Goal: Task Accomplishment & Management: Manage account settings

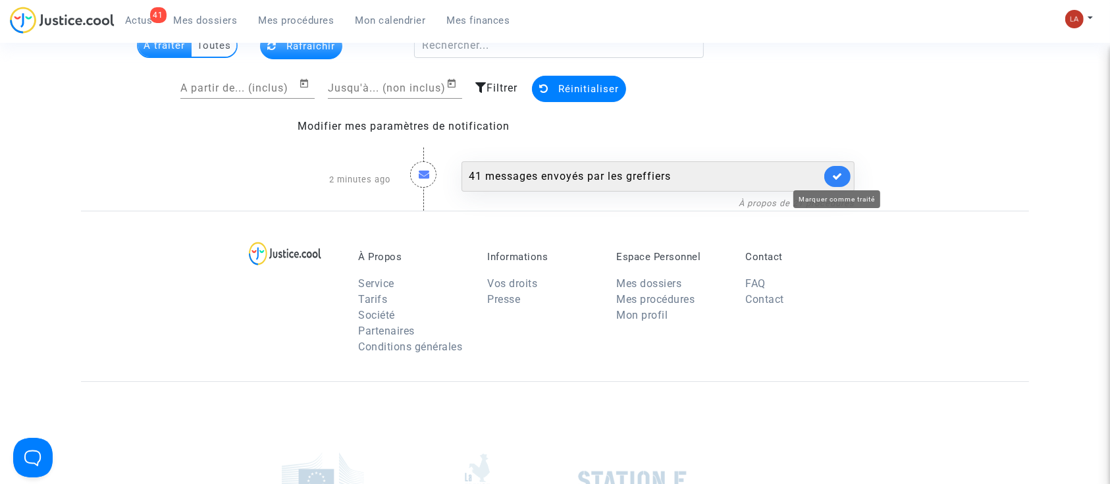
click at [839, 172] on icon at bounding box center [837, 176] width 11 height 10
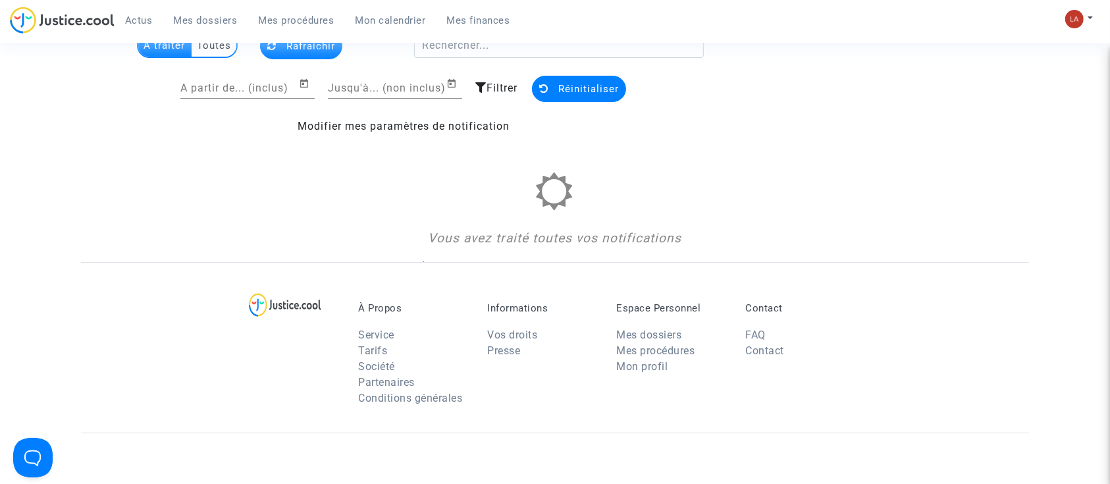
click at [217, 18] on span "Mes dossiers" at bounding box center [206, 20] width 64 height 12
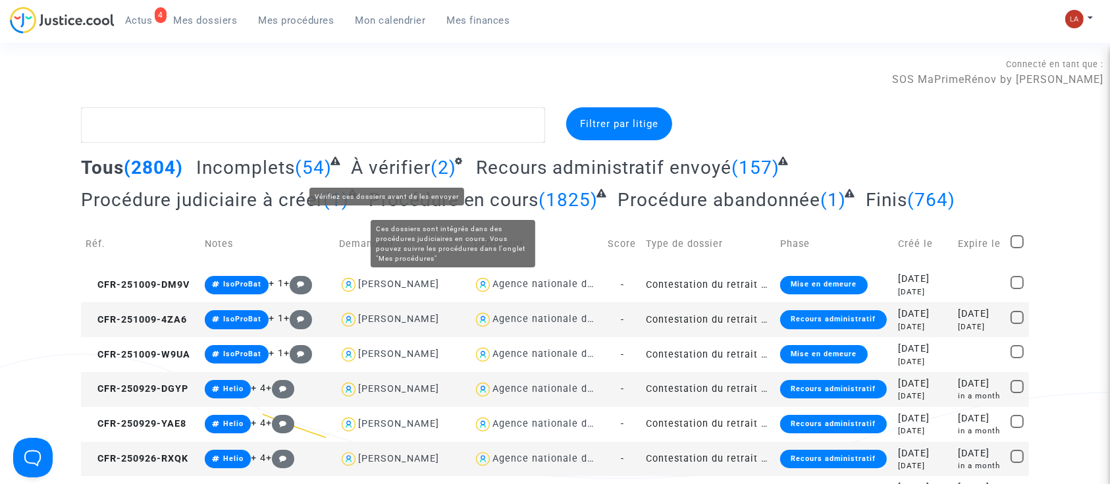
drag, startPoint x: 411, startPoint y: 170, endPoint x: 531, endPoint y: 160, distance: 120.2
click at [411, 170] on span "À vérifier" at bounding box center [391, 168] width 80 height 22
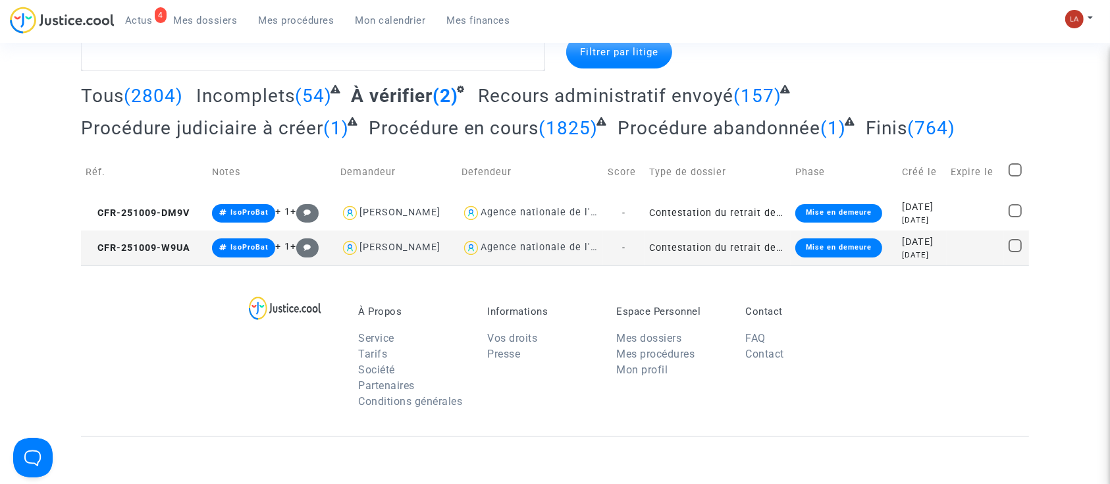
scroll to position [88, 0]
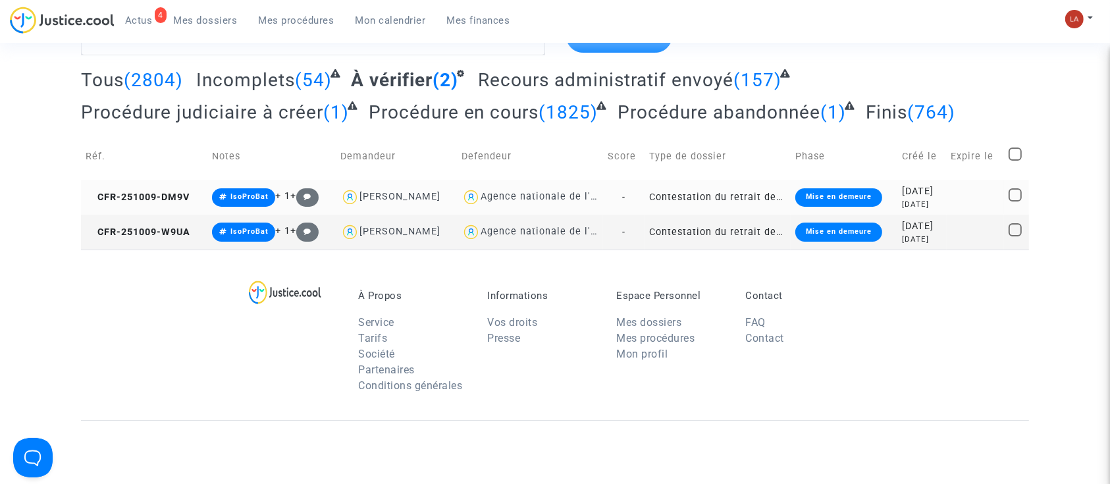
click at [157, 188] on td "CFR-251009-DM9V" at bounding box center [144, 197] width 126 height 35
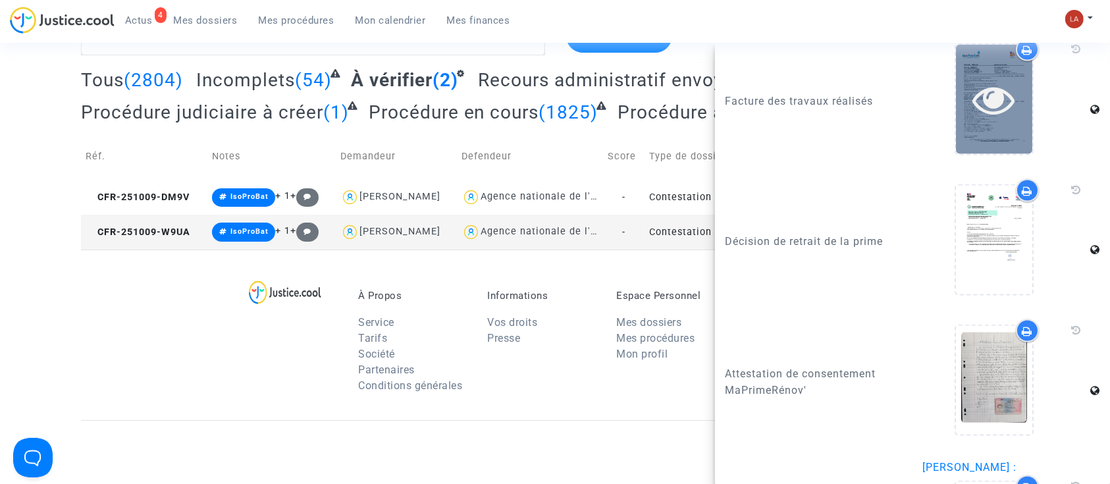
scroll to position [1938, 0]
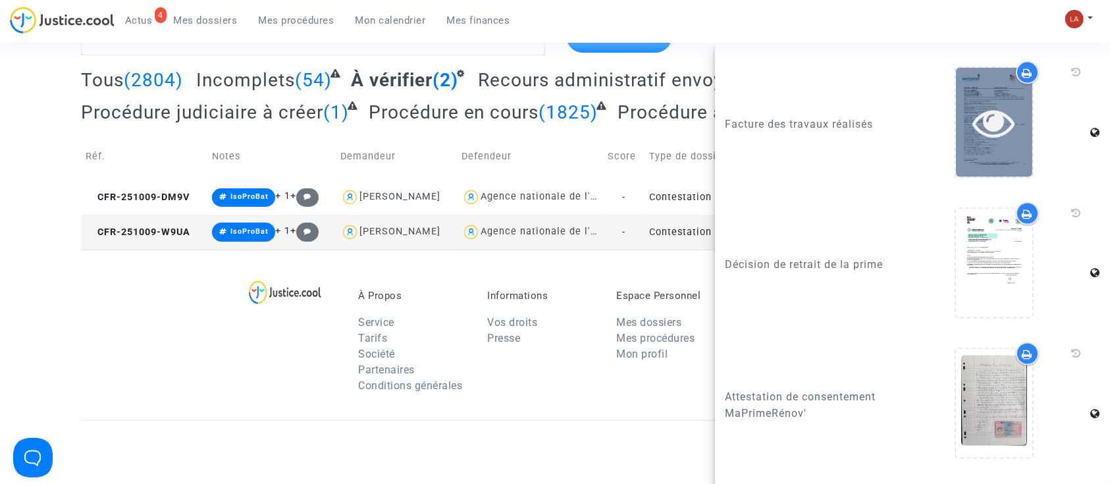
click at [1009, 174] on div at bounding box center [994, 122] width 76 height 109
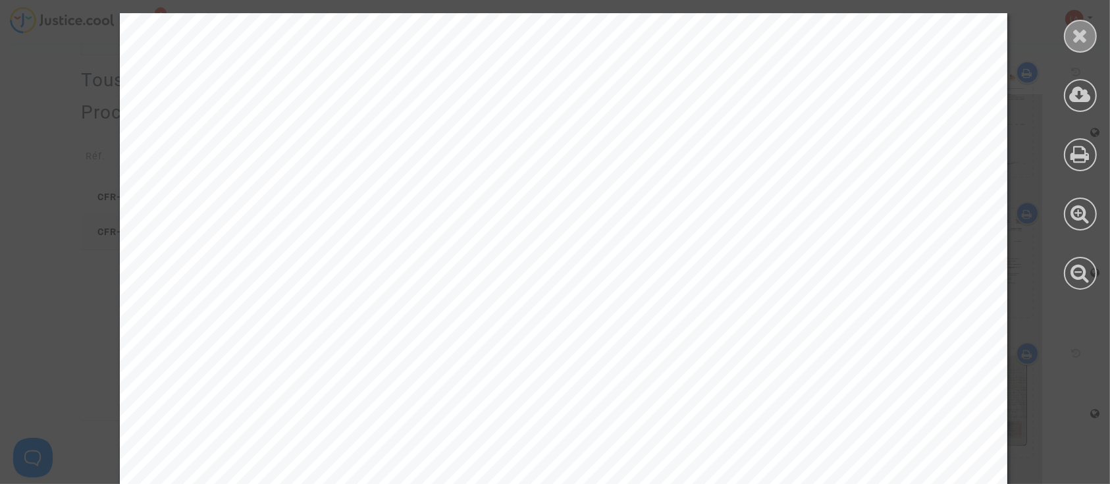
click at [1069, 31] on div at bounding box center [1080, 36] width 33 height 33
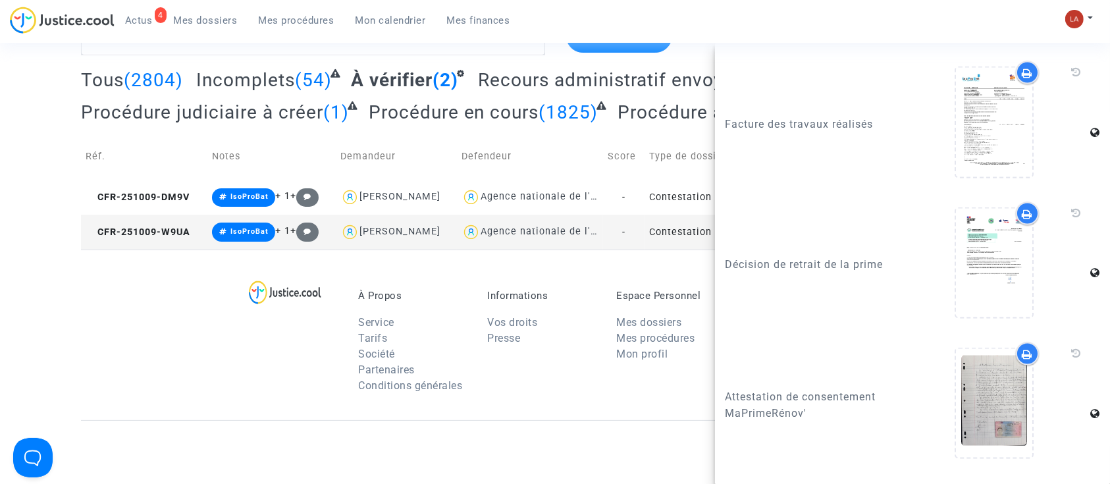
click at [176, 222] on td "CFR-251009-W9UA" at bounding box center [144, 232] width 126 height 35
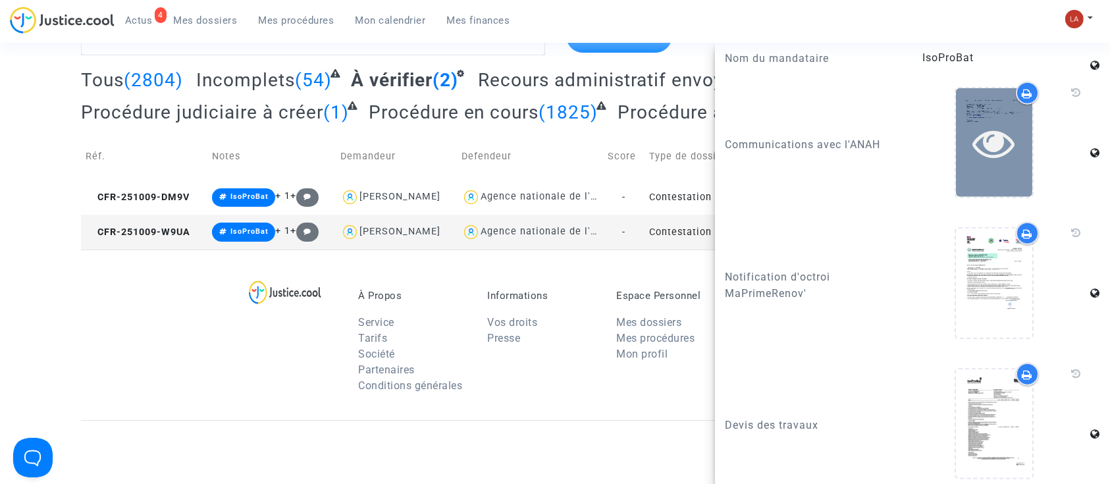
scroll to position [1411, 0]
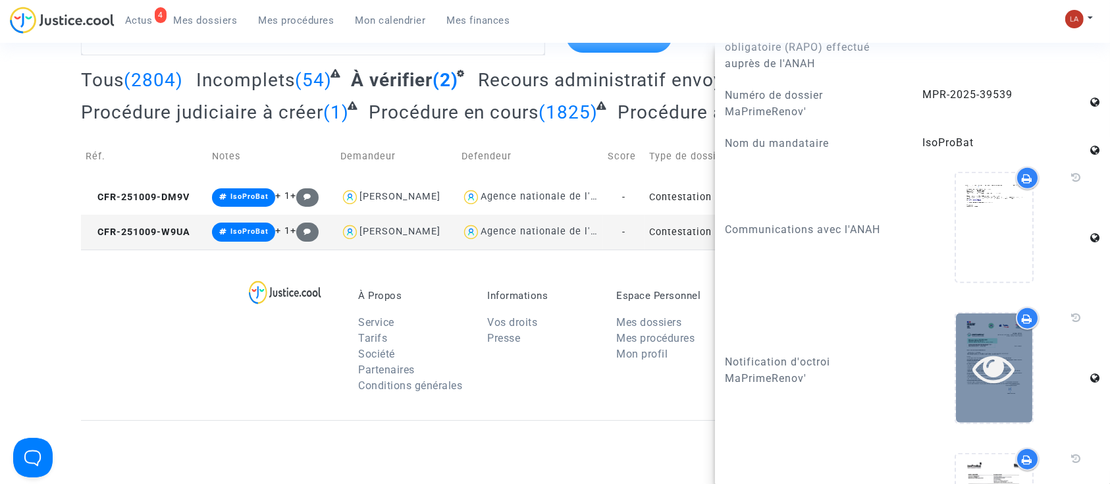
click at [996, 381] on icon at bounding box center [994, 368] width 43 height 42
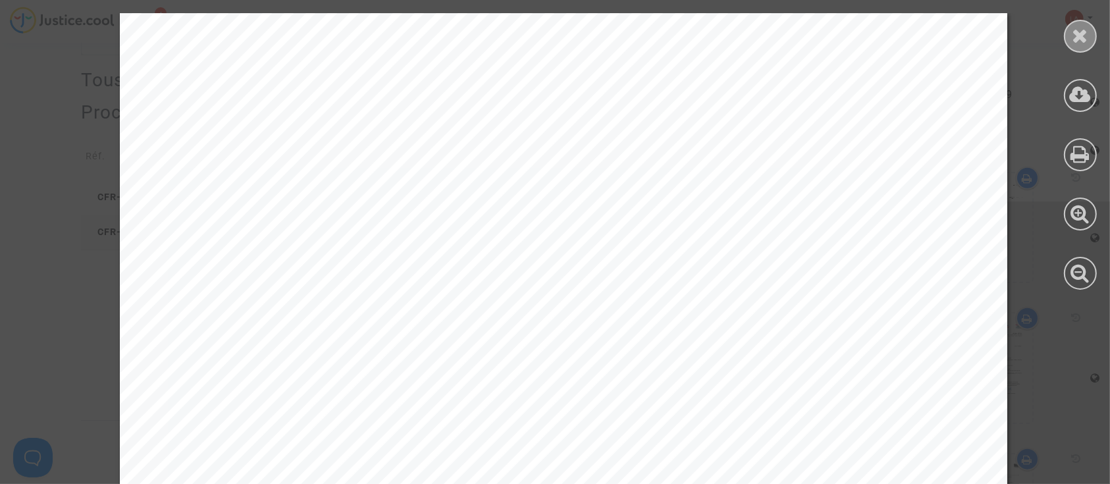
drag, startPoint x: 1081, startPoint y: 34, endPoint x: 1041, endPoint y: 87, distance: 65.8
click at [1081, 36] on icon at bounding box center [1080, 36] width 16 height 20
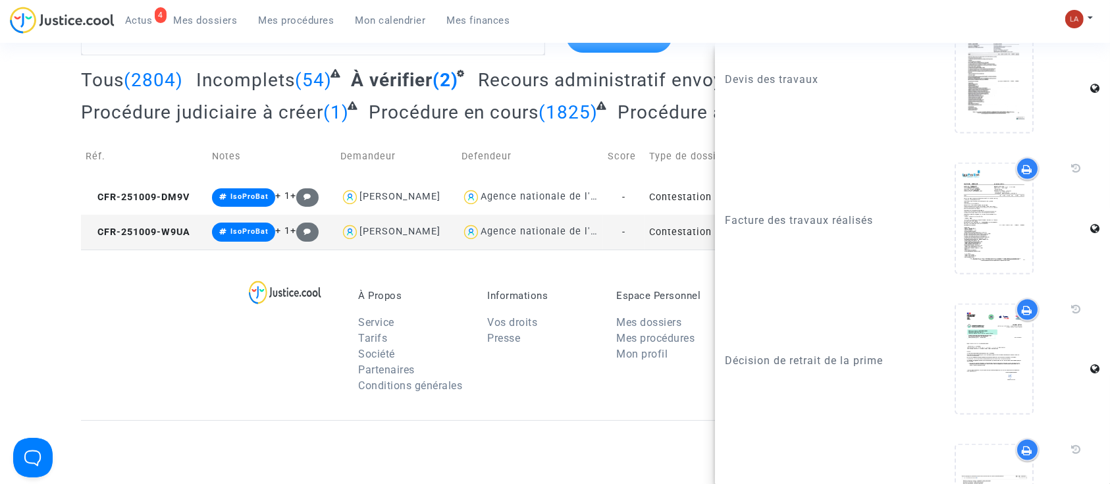
scroll to position [1938, 0]
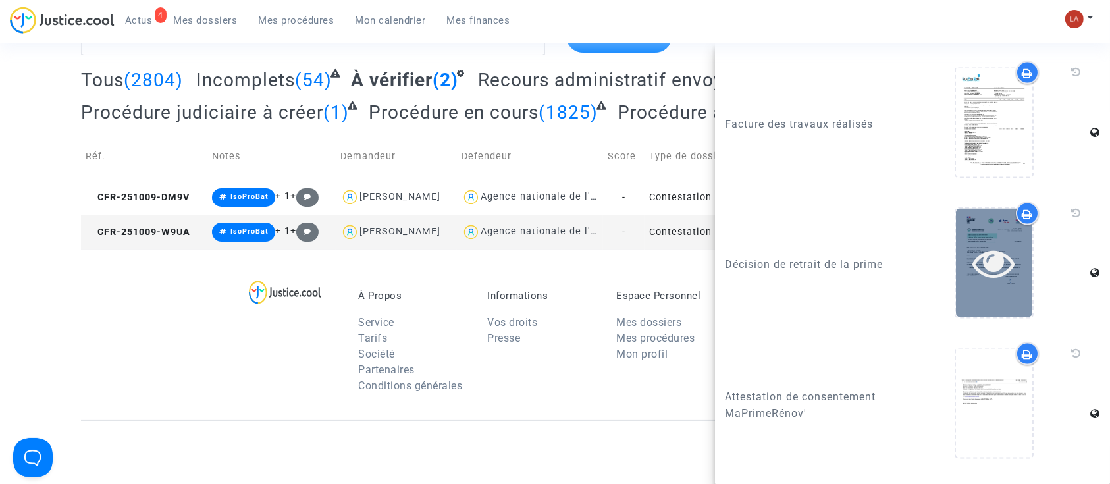
click at [1003, 317] on div at bounding box center [994, 263] width 76 height 109
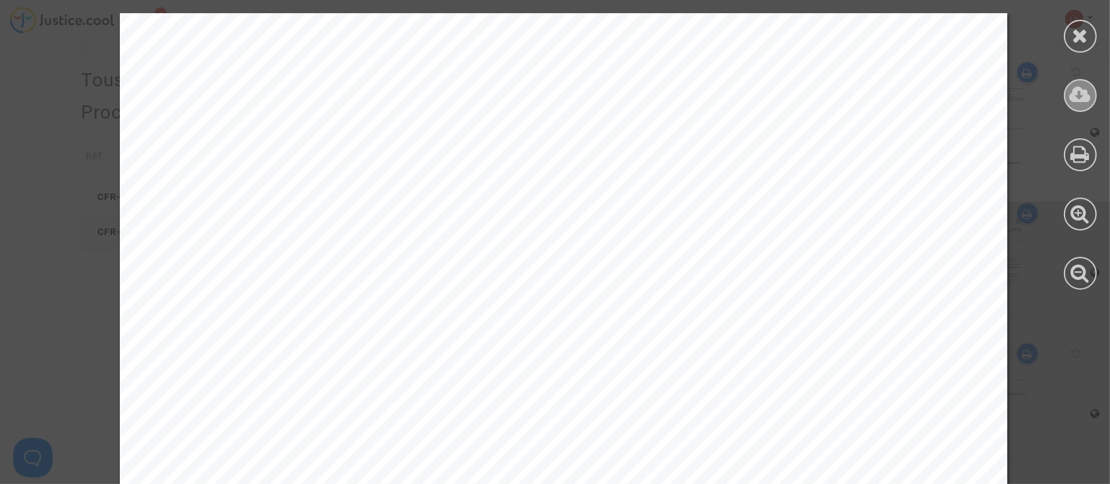
click at [1085, 82] on div at bounding box center [1080, 95] width 33 height 33
click at [1076, 23] on div at bounding box center [1080, 36] width 33 height 33
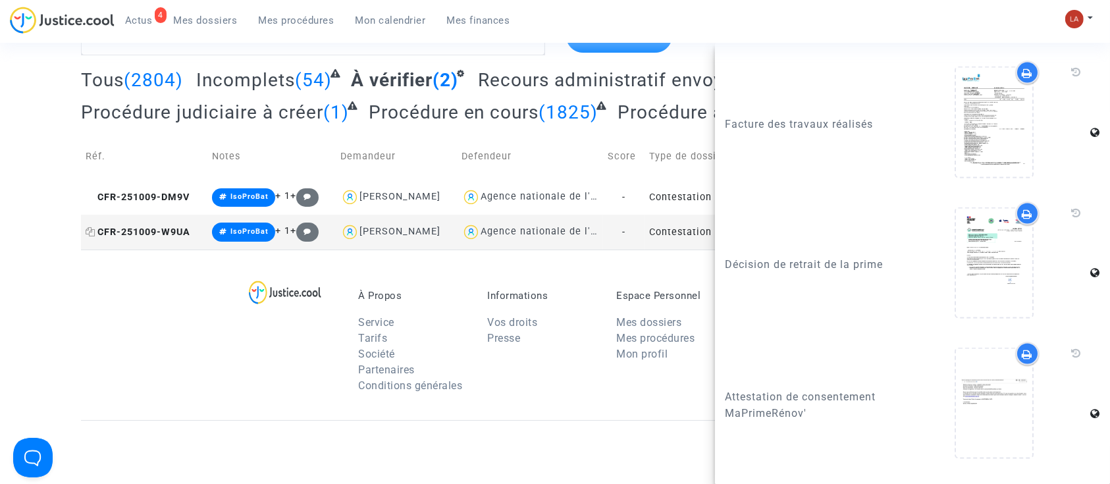
click at [170, 234] on span "CFR-251009-W9UA" at bounding box center [138, 231] width 105 height 11
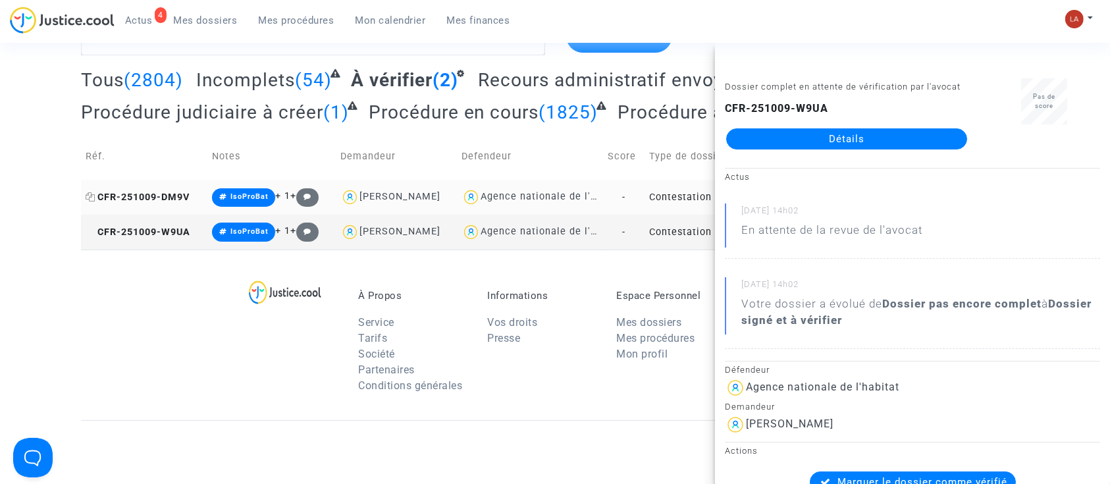
click at [179, 197] on span "CFR-251009-DM9V" at bounding box center [138, 197] width 104 height 11
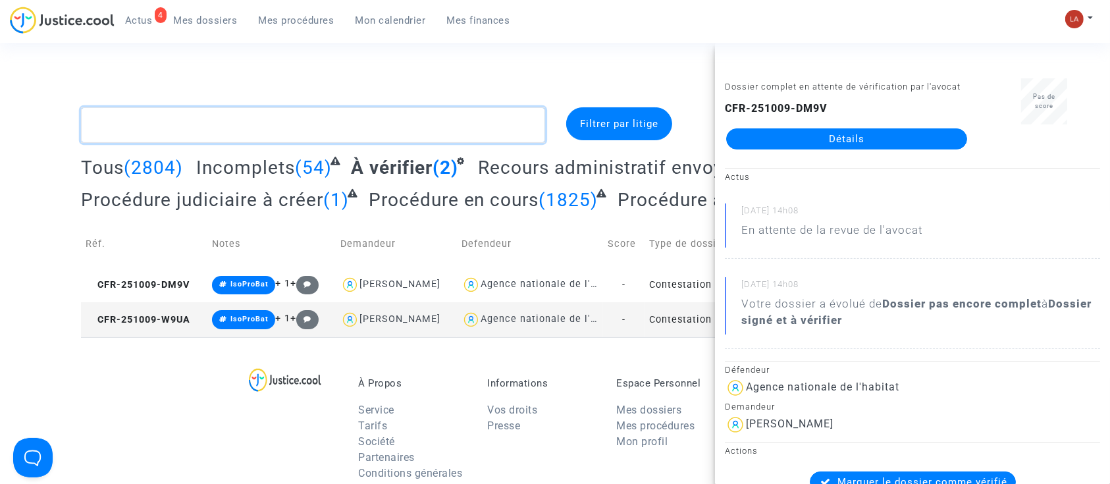
click at [288, 122] on textarea at bounding box center [313, 125] width 464 height 36
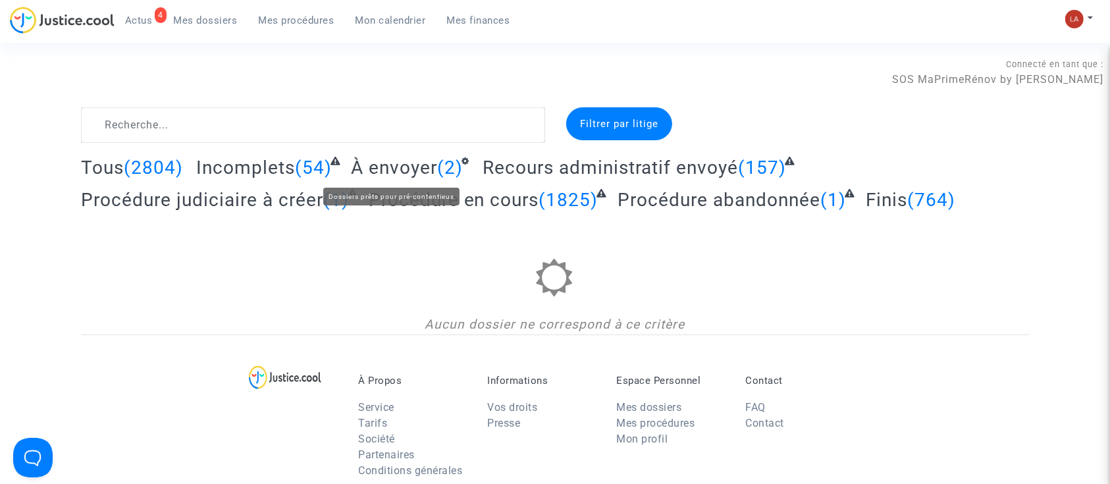
click at [396, 168] on span "À envoyer" at bounding box center [394, 168] width 86 height 22
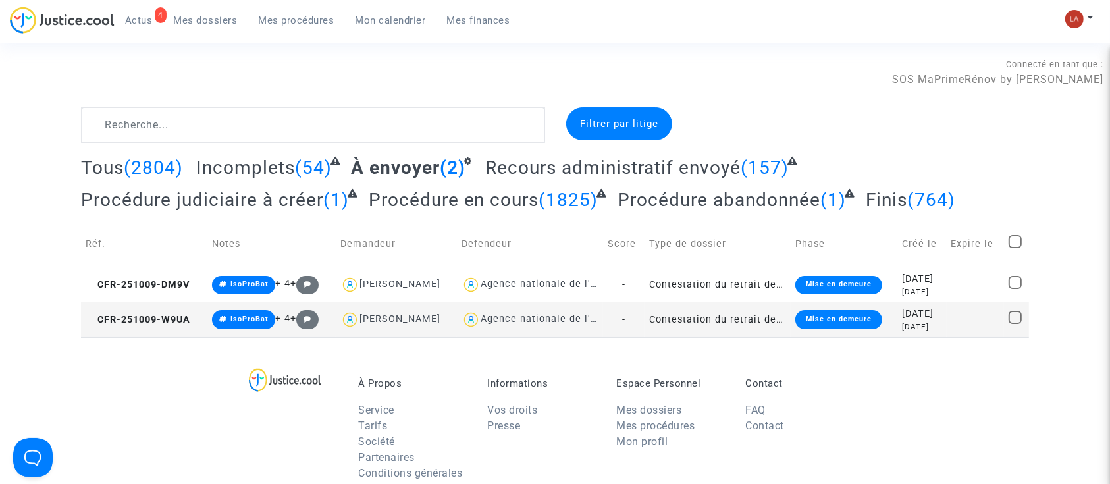
click at [1012, 237] on span at bounding box center [1014, 241] width 13 height 13
click at [1014, 248] on input "checkbox" at bounding box center [1014, 248] width 1 height 1
checkbox input "true"
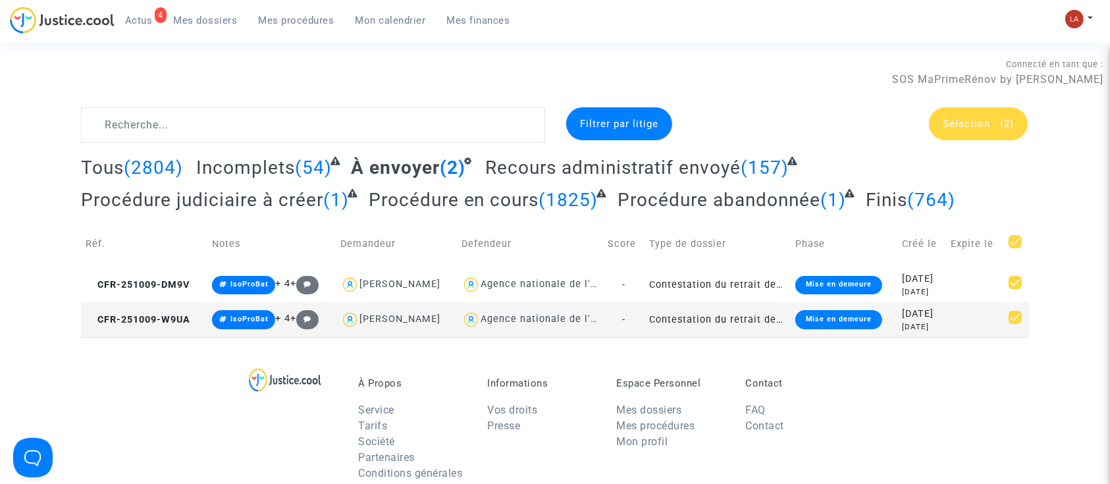
click at [975, 128] on span "Sélection" at bounding box center [965, 124] width 47 height 12
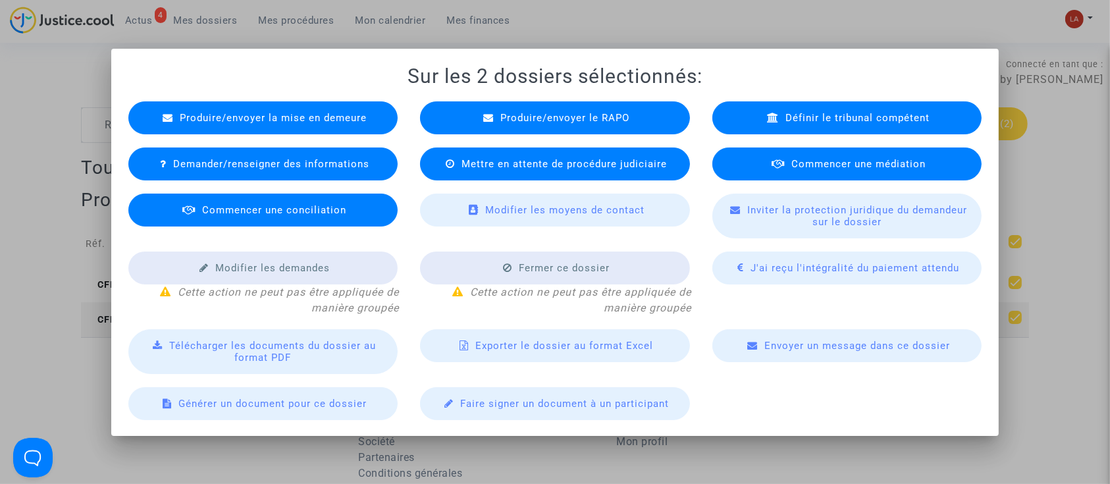
click at [668, 117] on div "Produire/envoyer le RAPO" at bounding box center [555, 117] width 270 height 33
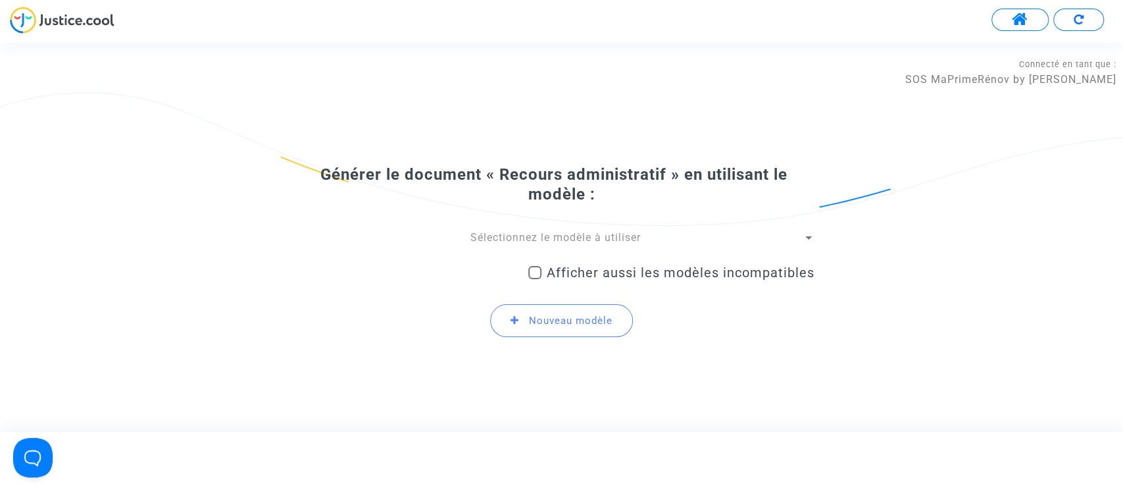
click at [518, 226] on div "Générer le document « Recours administratif » en utilisant le modèle : Sélectio…" at bounding box center [561, 257] width 505 height 184
click at [512, 233] on span "Sélectionnez le modèle à utiliser" at bounding box center [556, 237] width 170 height 13
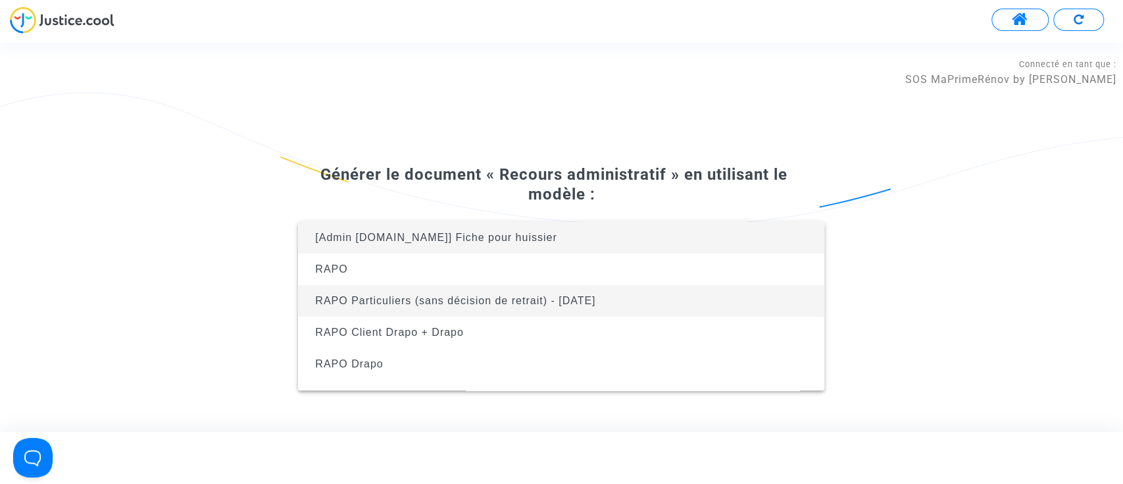
scroll to position [84, 0]
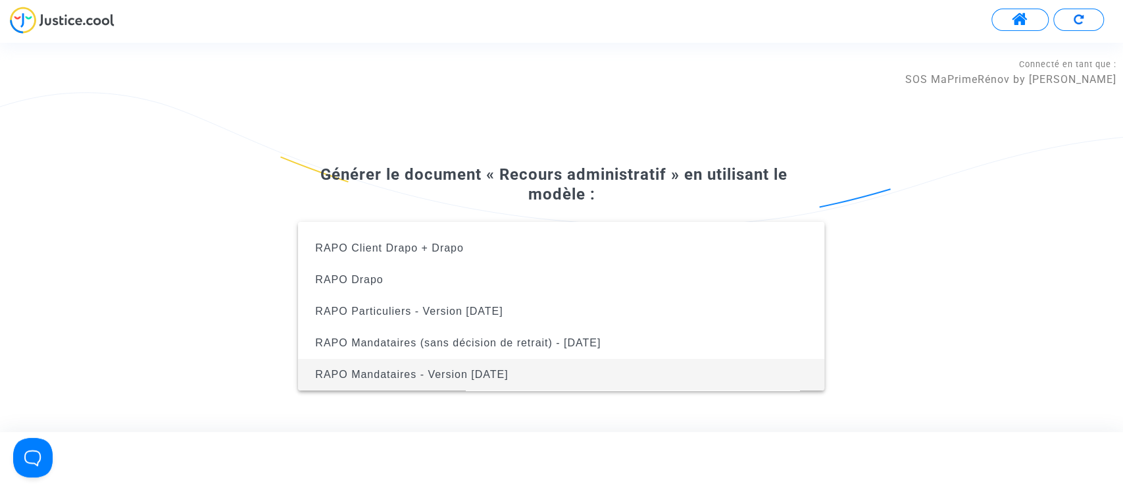
click at [485, 371] on span "RAPO Mandataires - Version Oct2024" at bounding box center [411, 374] width 193 height 11
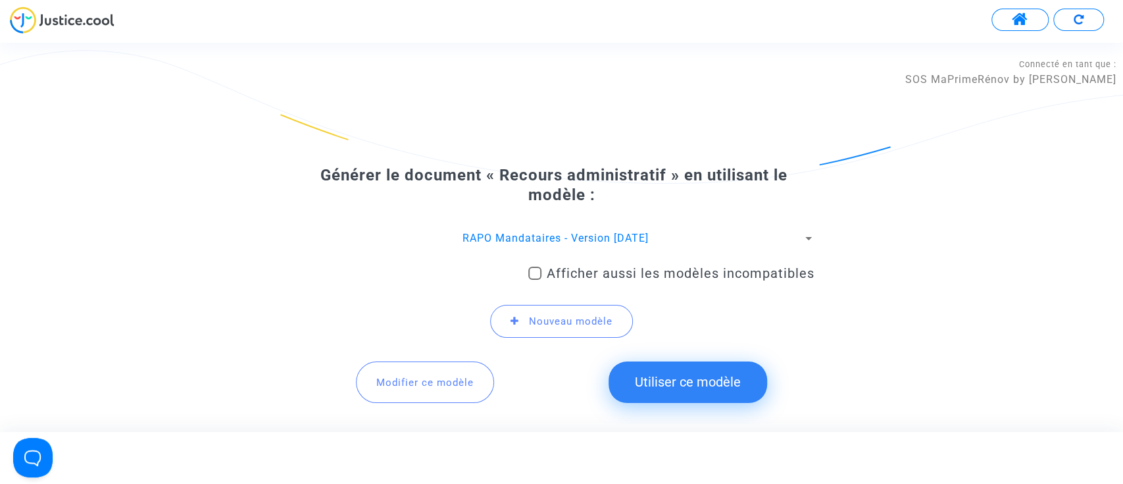
click at [721, 371] on button "Utiliser ce modèle" at bounding box center [688, 381] width 159 height 41
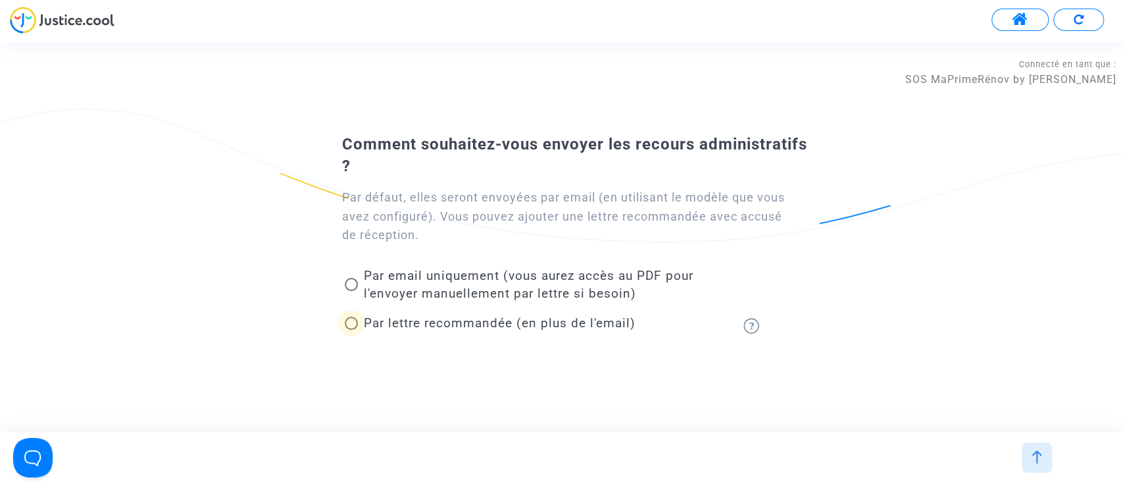
click at [565, 321] on span "Par lettre recommandée (en plus de l'email)" at bounding box center [499, 322] width 272 height 15
click at [351, 330] on input "Par lettre recommandée (en plus de l'email)" at bounding box center [351, 330] width 1 height 1
radio input "true"
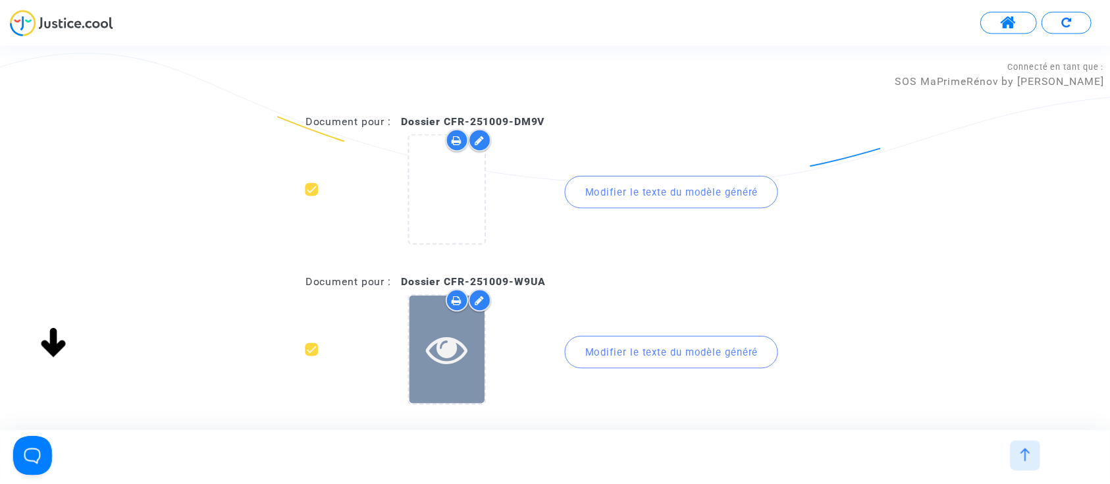
scroll to position [136, 0]
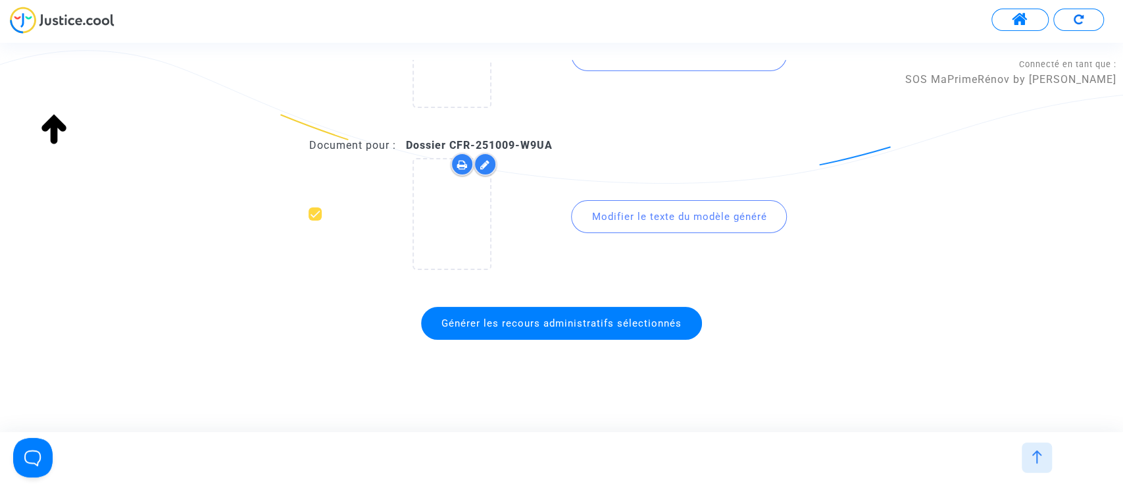
click at [501, 325] on span "Générer les recours administratifs sélectionnés" at bounding box center [562, 323] width 240 height 12
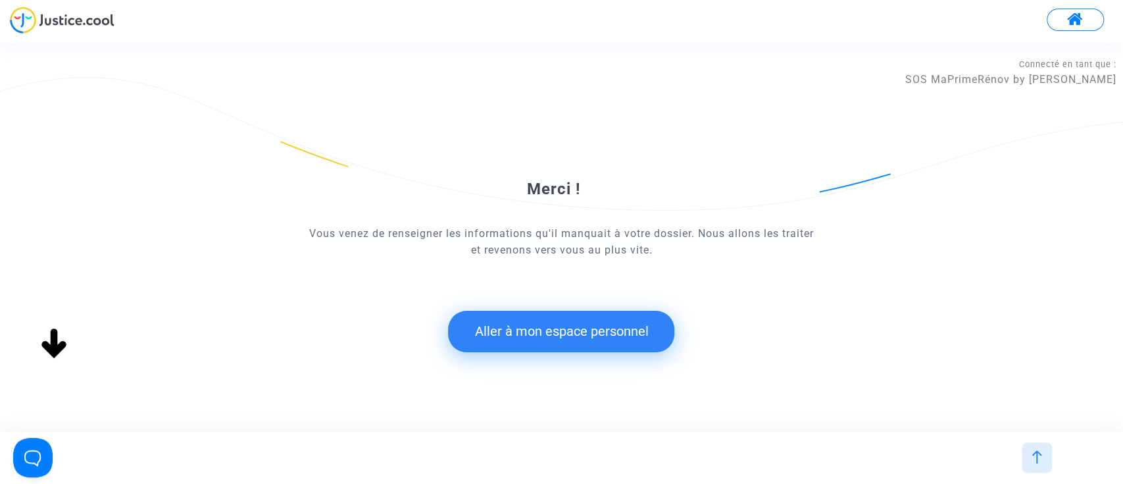
click at [473, 335] on button "Aller à mon espace personnel" at bounding box center [561, 331] width 226 height 41
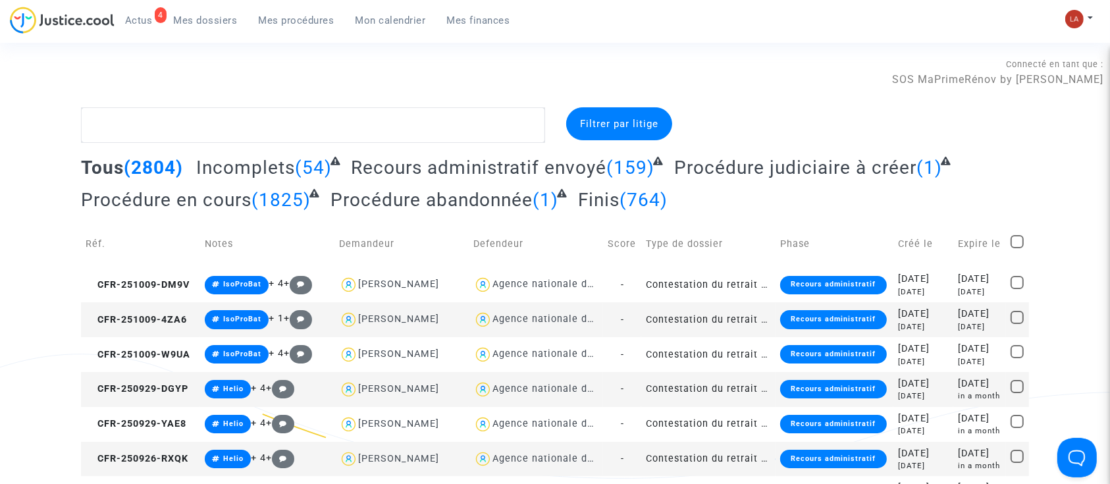
click at [155, 10] on div "4" at bounding box center [161, 15] width 12 height 16
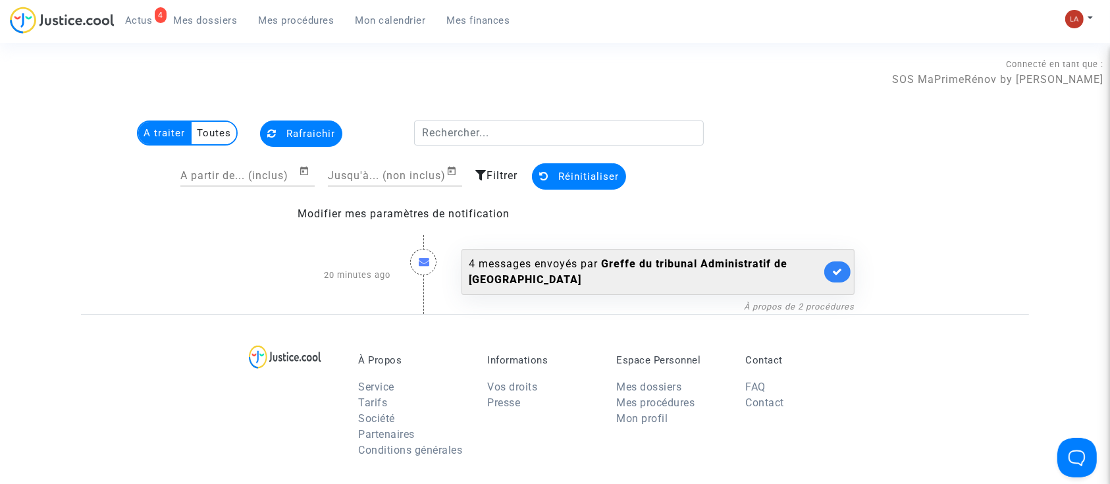
click at [836, 265] on link at bounding box center [837, 271] width 26 height 21
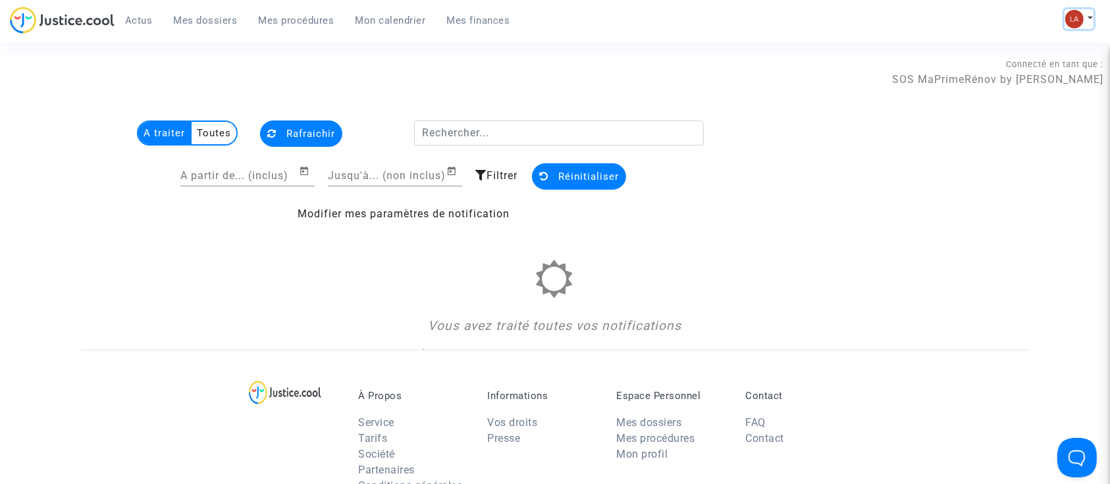
click at [1082, 24] on button at bounding box center [1078, 19] width 29 height 20
click at [128, 13] on link "2 Actus" at bounding box center [139, 21] width 49 height 20
click at [144, 25] on span "Actus" at bounding box center [139, 20] width 28 height 12
click at [221, 30] on div "2 Actus Mes dossiers Mes procédures Mon calendrier Mes finances" at bounding box center [265, 25] width 511 height 36
click at [213, 29] on link "Mes dossiers" at bounding box center [205, 21] width 85 height 20
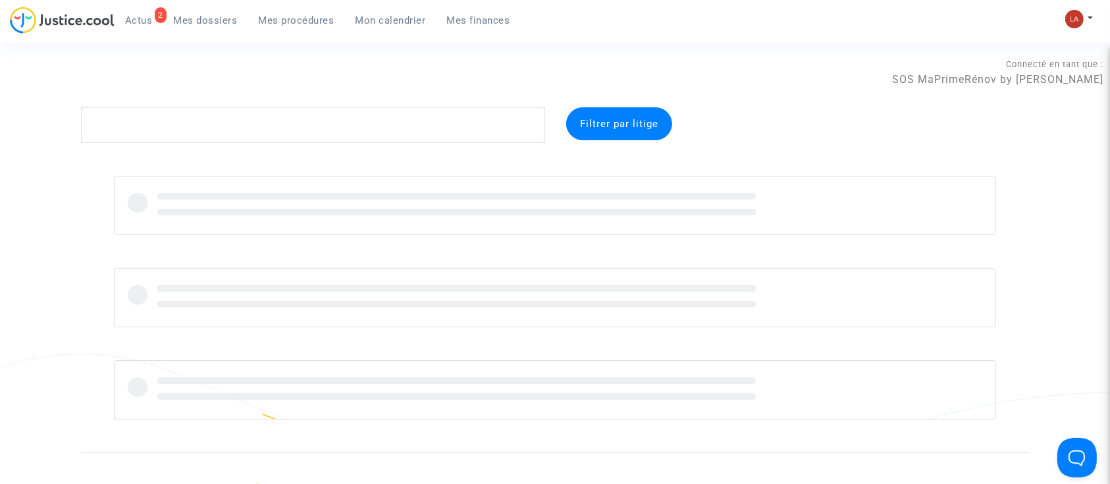
click at [130, 26] on link "2 Actus" at bounding box center [139, 21] width 49 height 20
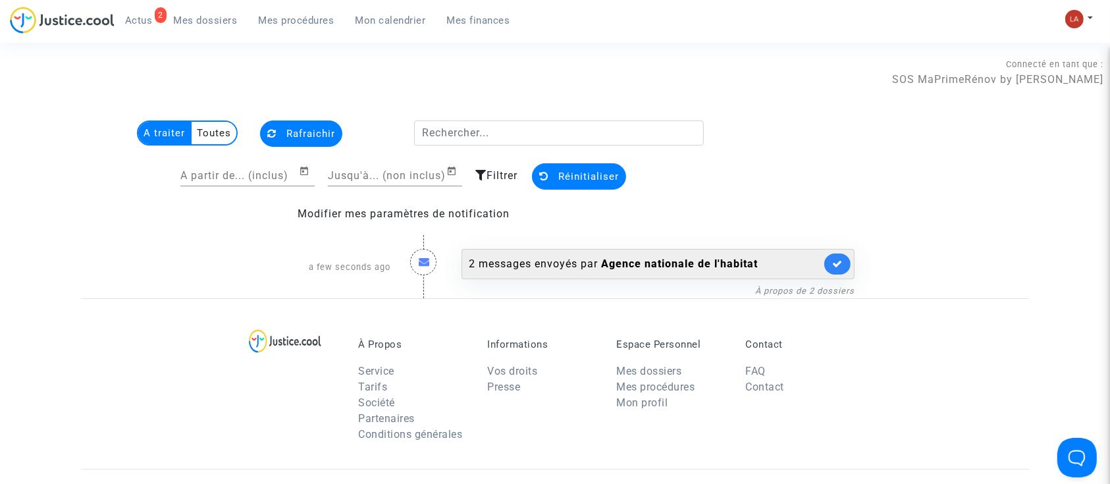
click at [836, 256] on link at bounding box center [837, 263] width 26 height 21
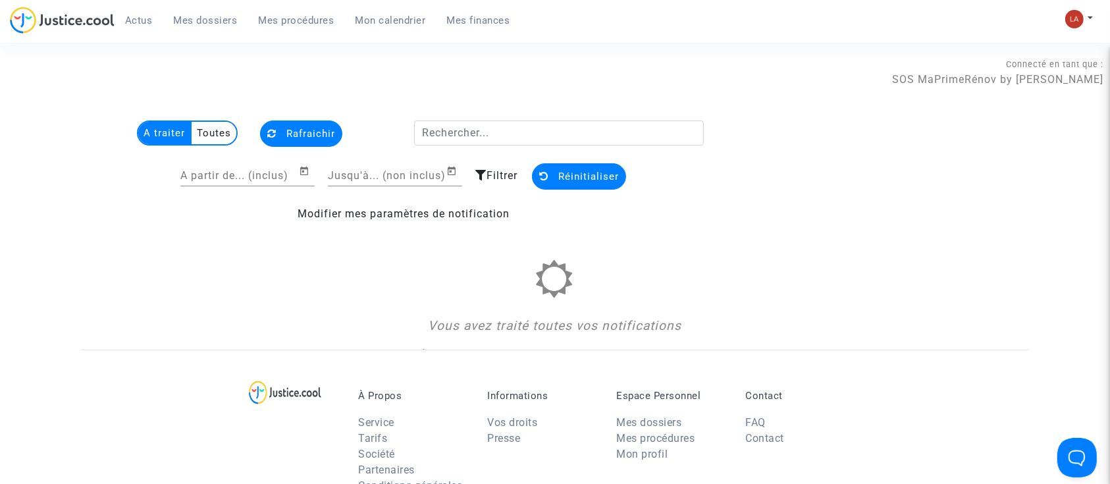
click at [205, 15] on span "Mes dossiers" at bounding box center [206, 20] width 64 height 12
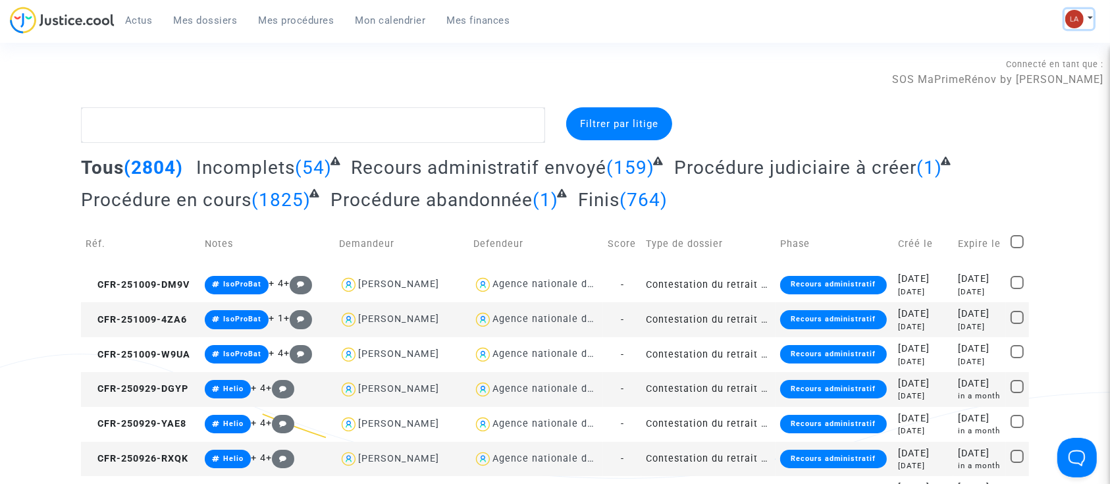
click at [1081, 19] on img at bounding box center [1074, 19] width 18 height 18
click at [998, 66] on link "Changer de compte" at bounding box center [1026, 67] width 133 height 21
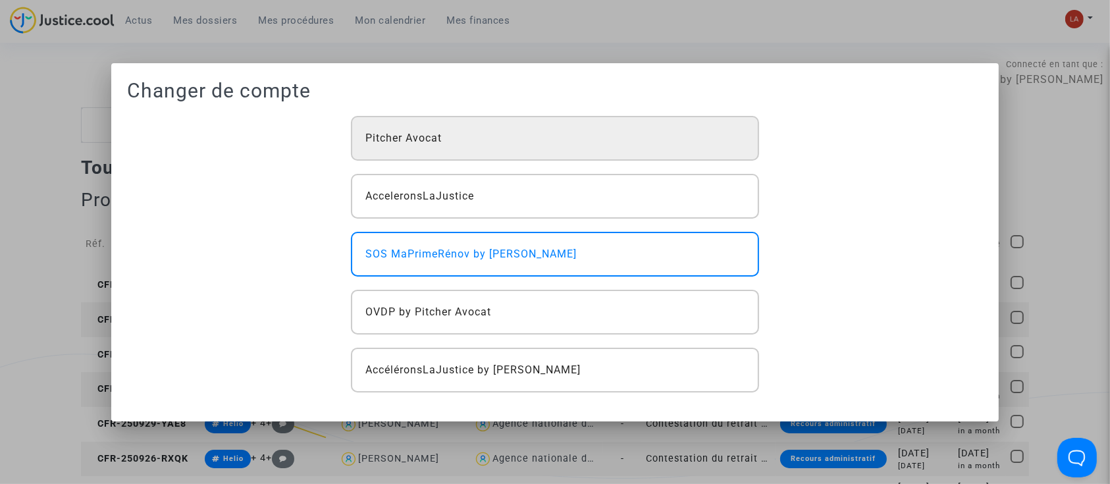
click at [589, 143] on div "Pitcher Avocat" at bounding box center [555, 138] width 408 height 45
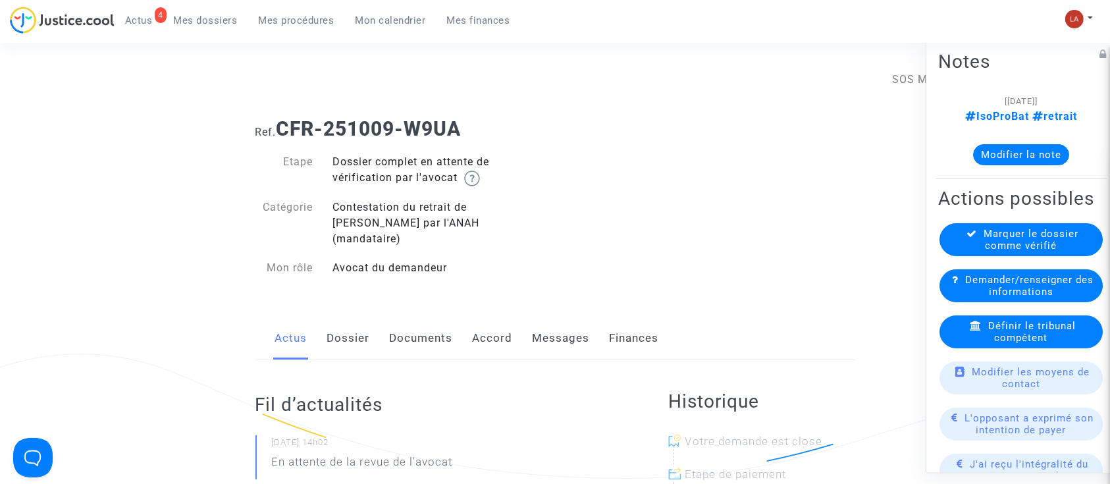
click at [1018, 166] on div "[09/10/2025] IsoProBat retrait Modifier la note" at bounding box center [1021, 134] width 166 height 83
click at [1021, 152] on button "Modifier la note" at bounding box center [1021, 154] width 96 height 21
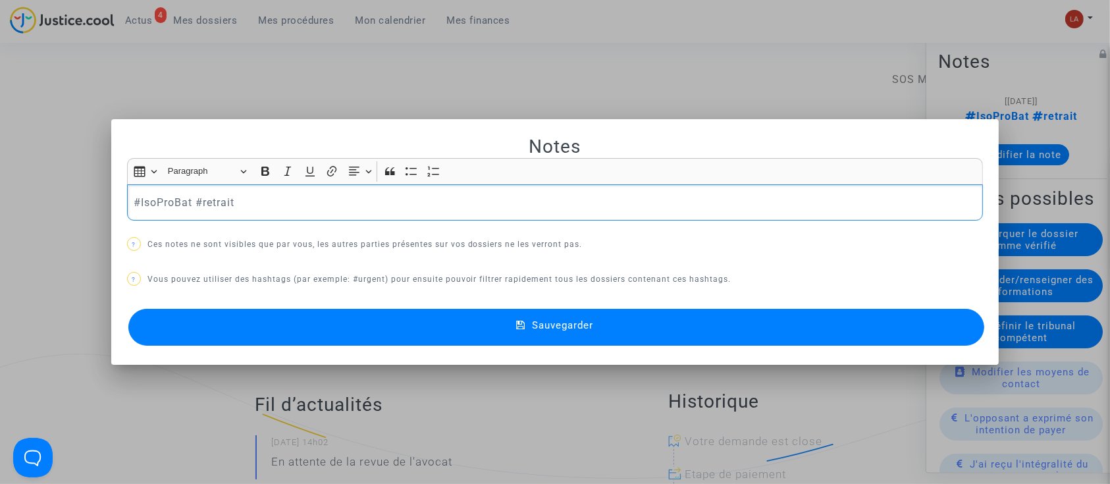
click at [694, 210] on p "#IsoProBat #retrait" at bounding box center [555, 202] width 842 height 16
click at [523, 324] on icon at bounding box center [520, 326] width 9 height 12
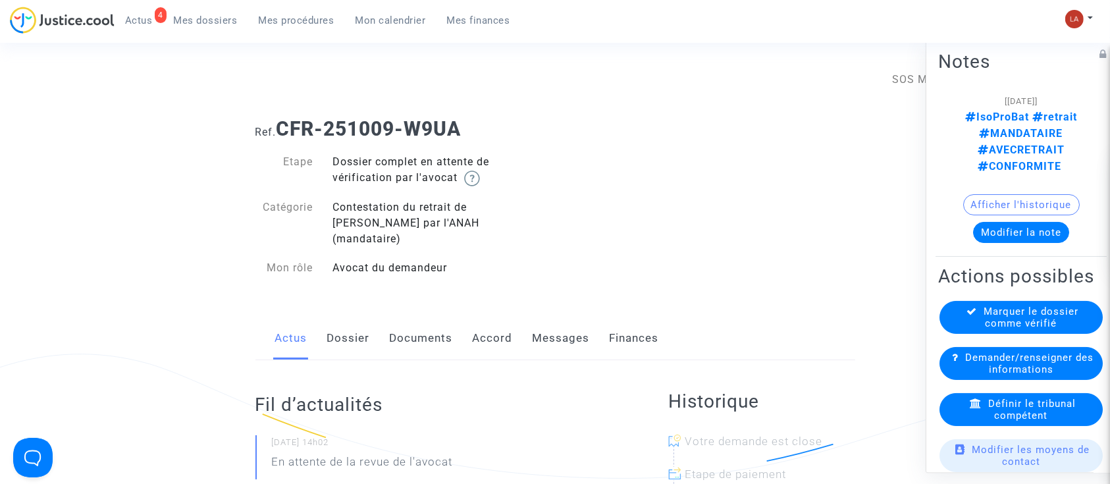
click at [974, 426] on div "Définir le tribunal compétent" at bounding box center [1020, 409] width 163 height 33
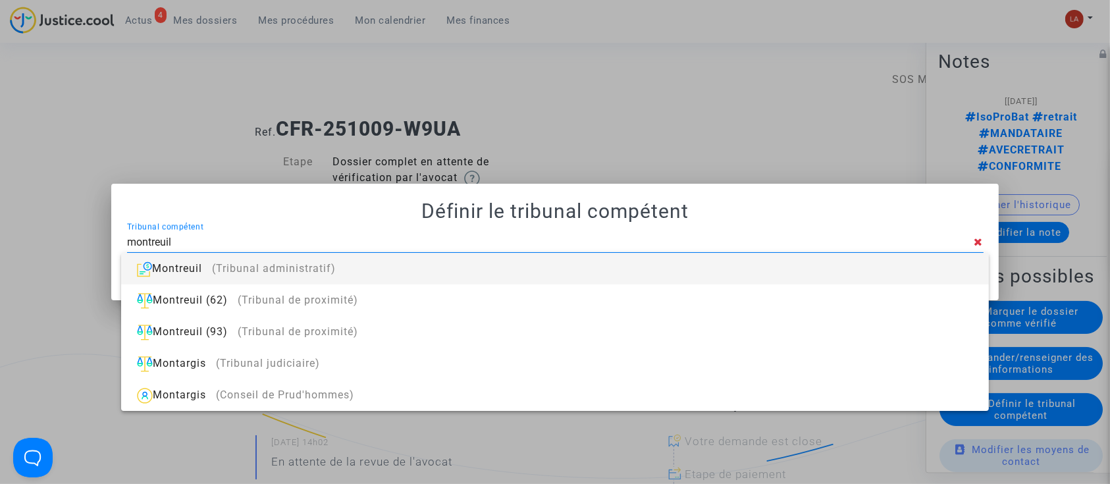
type input "montreuil"
click at [421, 260] on div "Montreuil (Tribunal administratif)" at bounding box center [555, 269] width 846 height 32
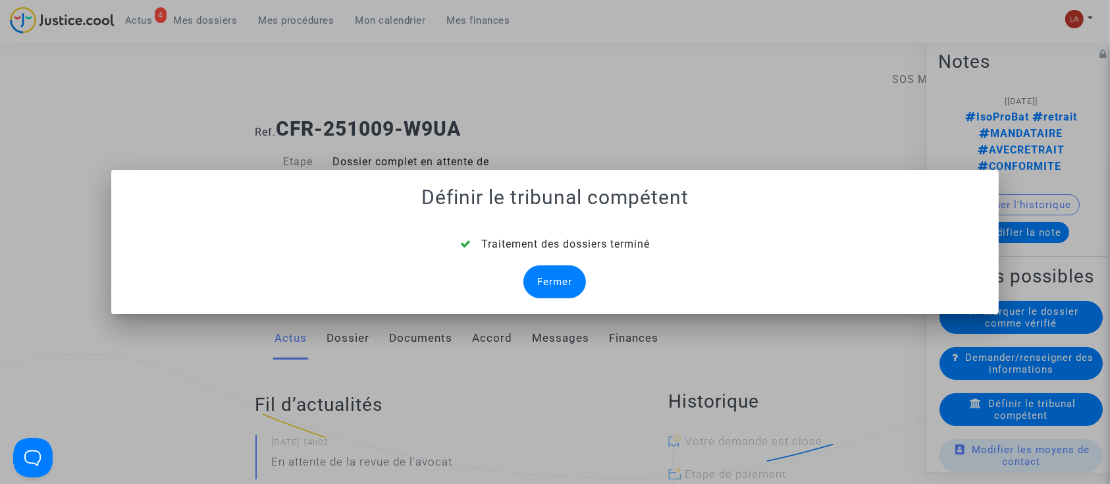
click at [557, 284] on div "Fermer" at bounding box center [554, 281] width 63 height 33
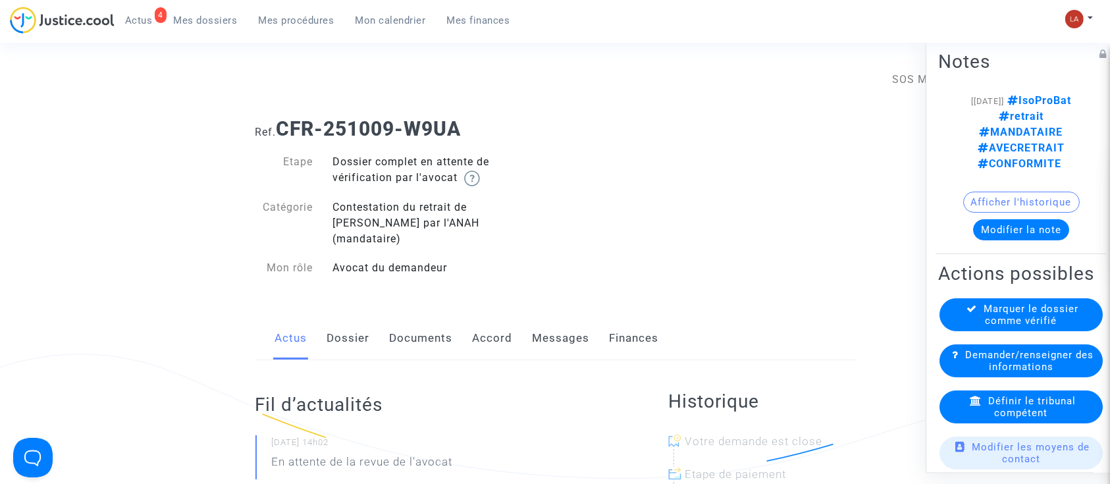
click at [954, 309] on div "Marquer le dossier comme vérifié" at bounding box center [1020, 314] width 163 height 33
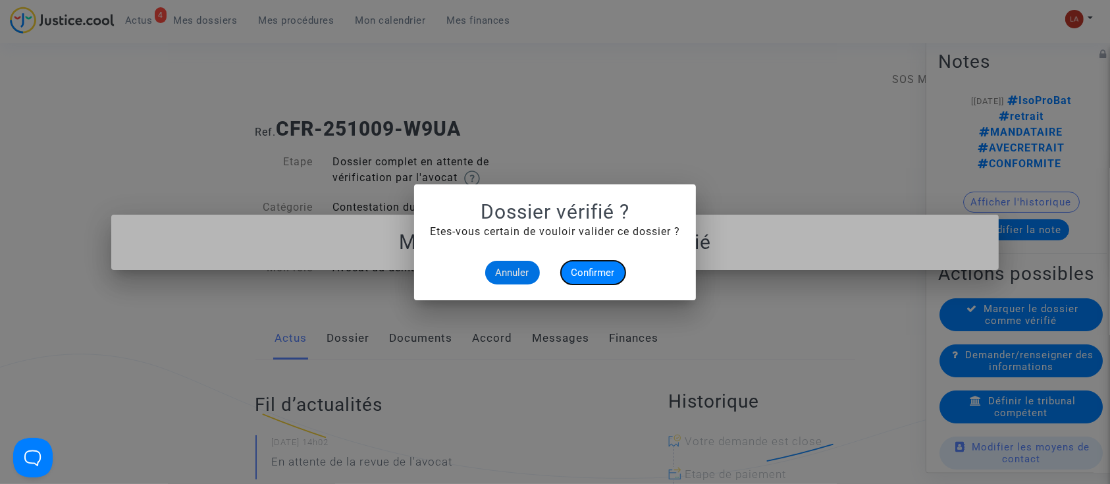
click at [601, 271] on span "Confirmer" at bounding box center [592, 273] width 43 height 12
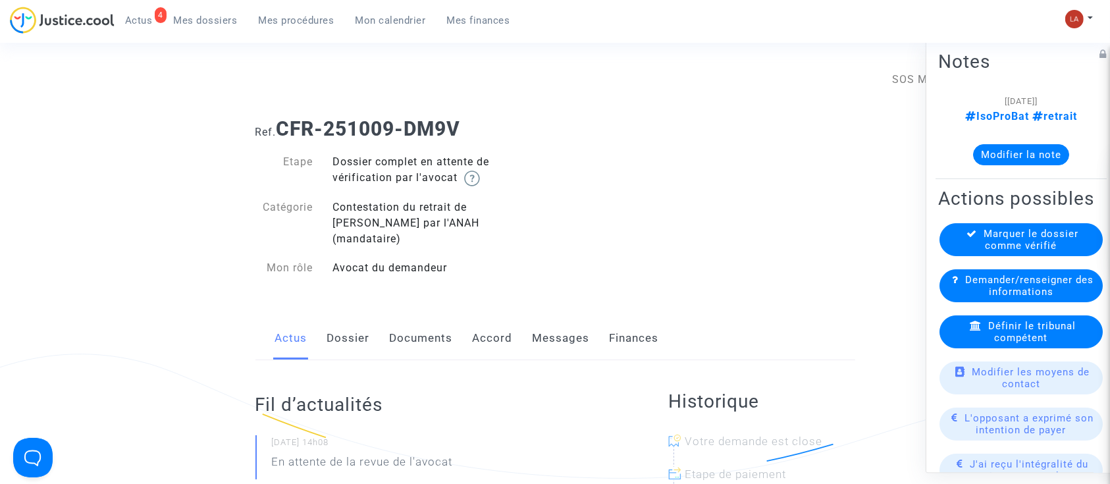
click at [412, 320] on link "Documents" at bounding box center [421, 338] width 63 height 43
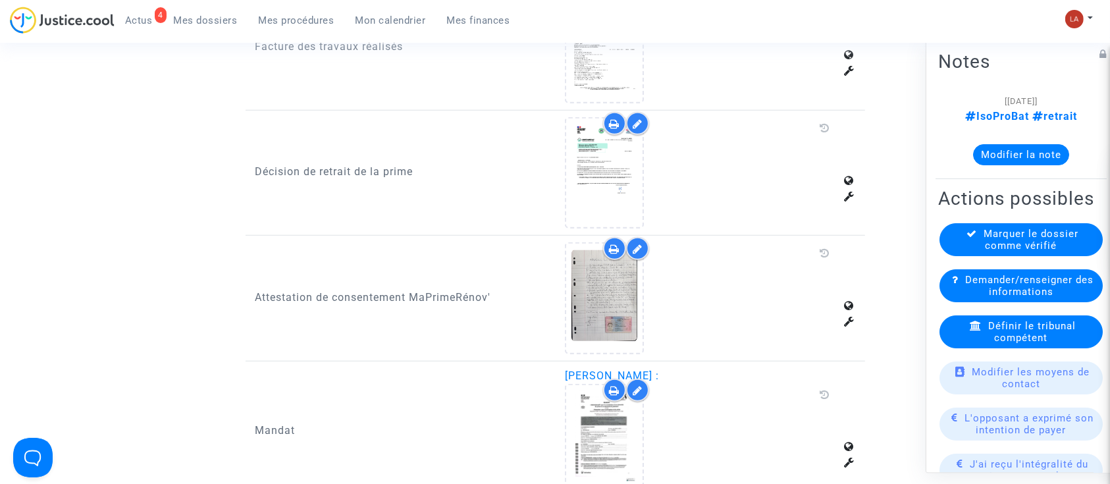
scroll to position [958, 0]
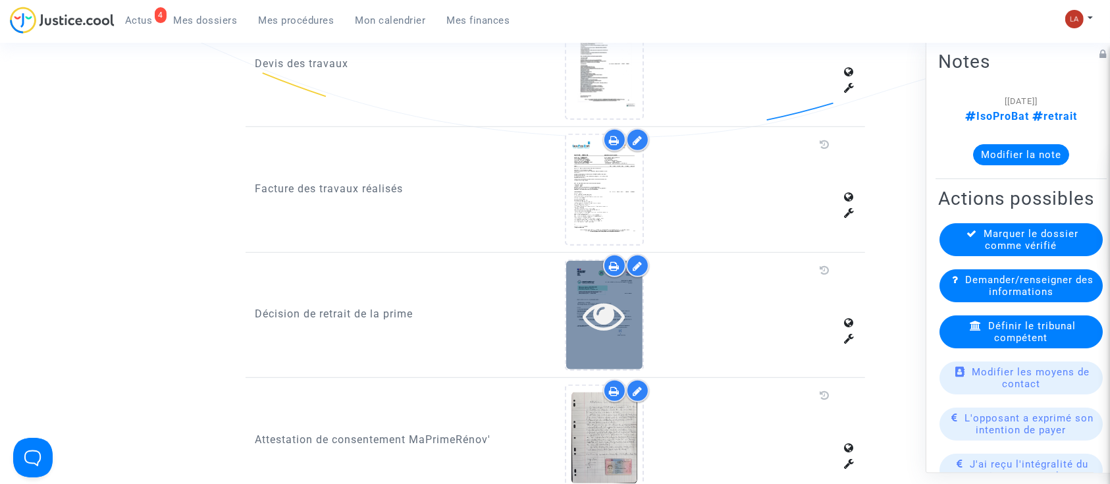
click at [573, 309] on div at bounding box center [604, 315] width 76 height 42
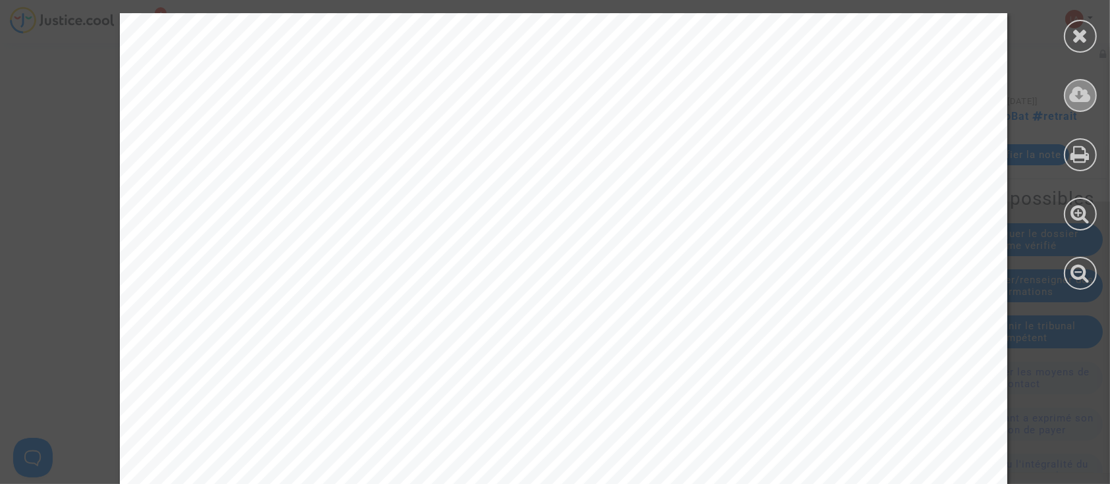
click at [1082, 107] on div at bounding box center [1080, 95] width 33 height 33
click at [1078, 36] on icon at bounding box center [1080, 36] width 16 height 20
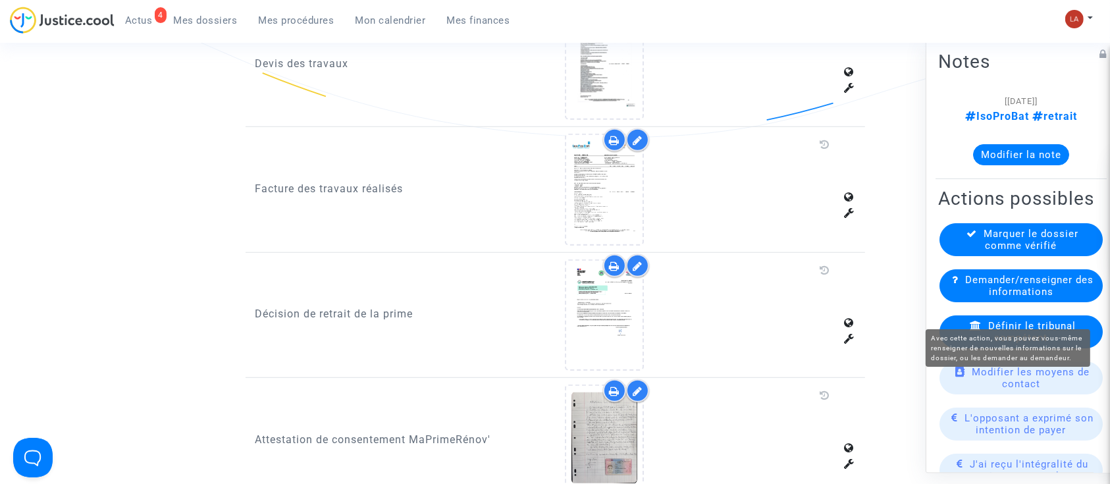
click at [1012, 344] on span "Définir le tribunal compétent" at bounding box center [1032, 332] width 88 height 24
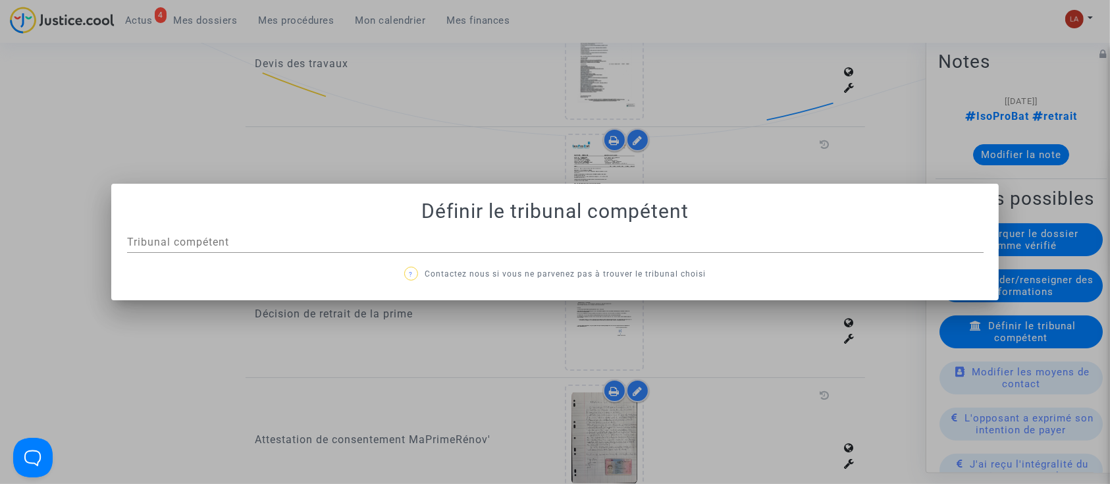
scroll to position [0, 0]
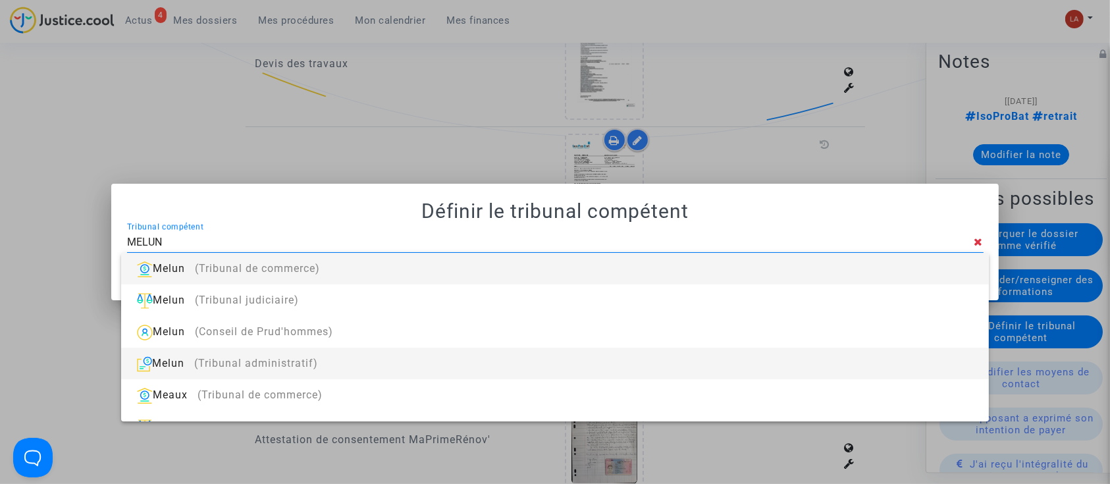
type input "MELUN"
click at [501, 357] on div "Melun (Tribunal administratif)" at bounding box center [555, 363] width 846 height 32
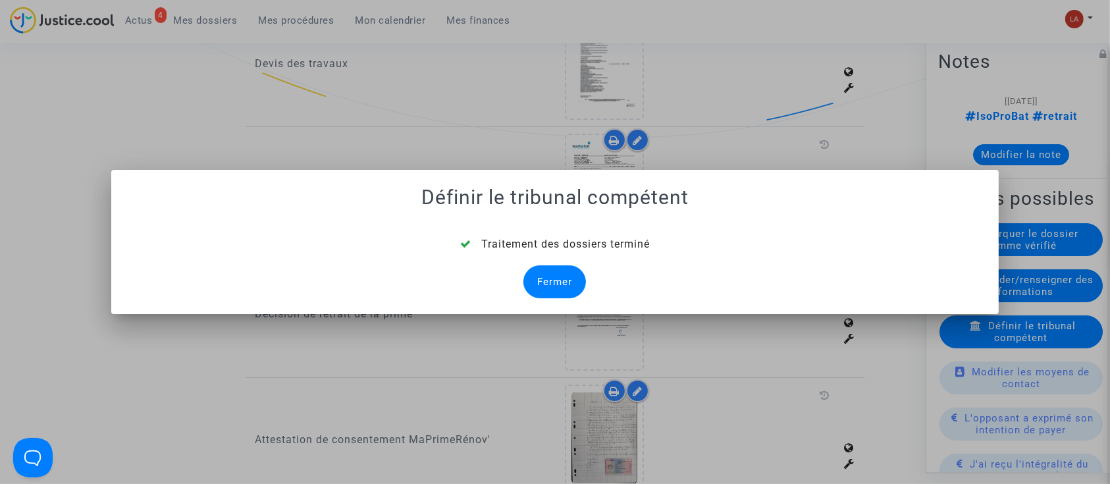
click at [568, 287] on div "Fermer" at bounding box center [554, 281] width 63 height 33
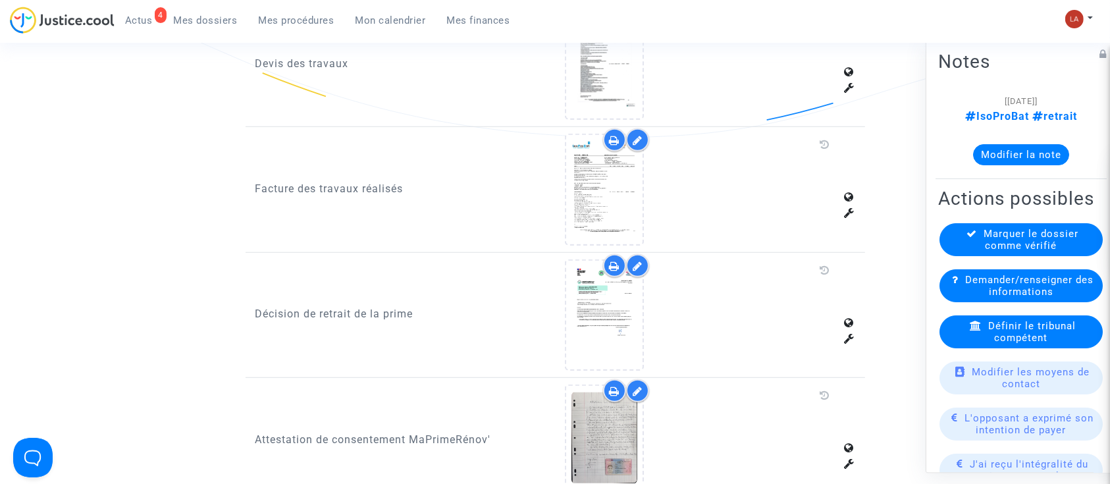
click at [991, 155] on button "Modifier la note" at bounding box center [1021, 154] width 96 height 21
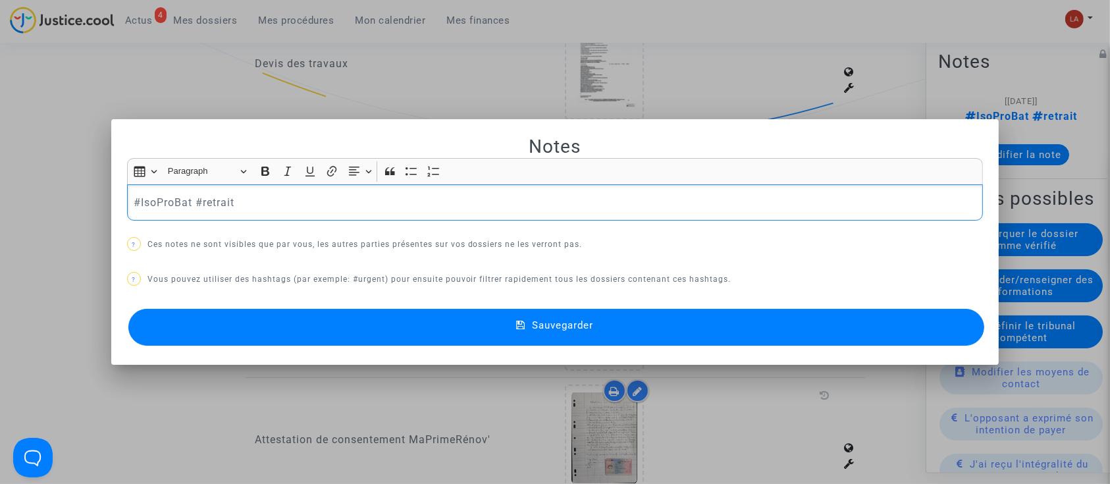
scroll to position [0, 0]
click at [286, 212] on div "#IsoProBat #retrait" at bounding box center [555, 202] width 856 height 37
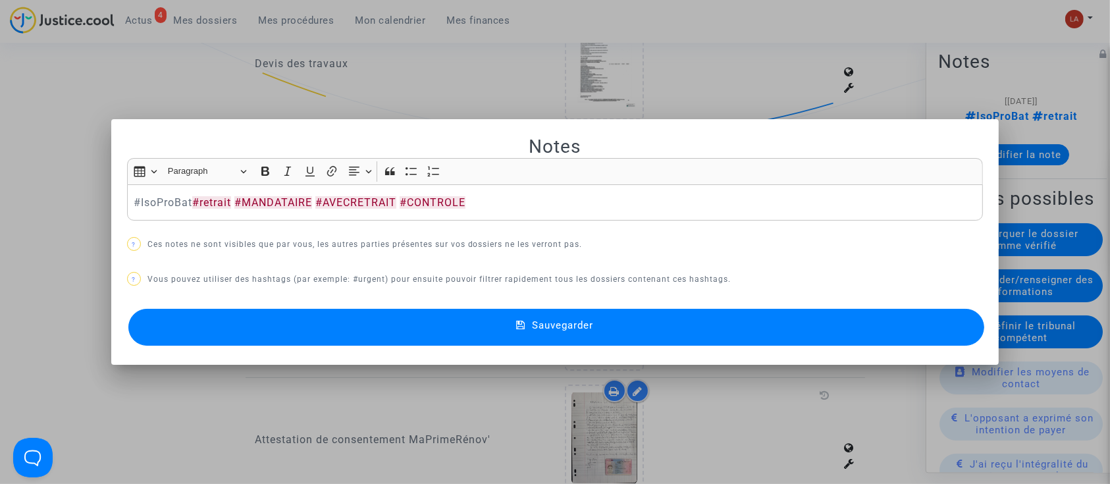
click at [305, 311] on button "Sauvegarder" at bounding box center [556, 327] width 856 height 37
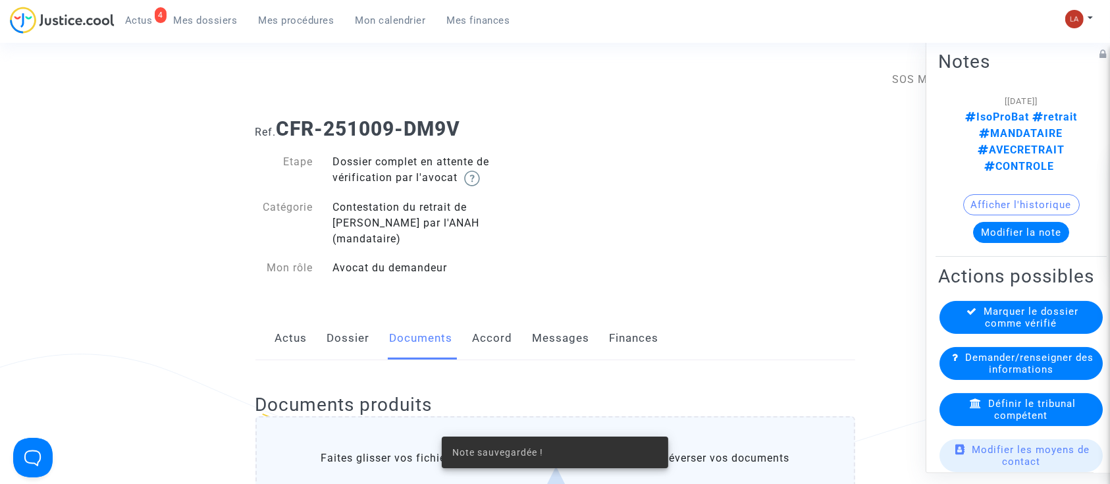
scroll to position [958, 0]
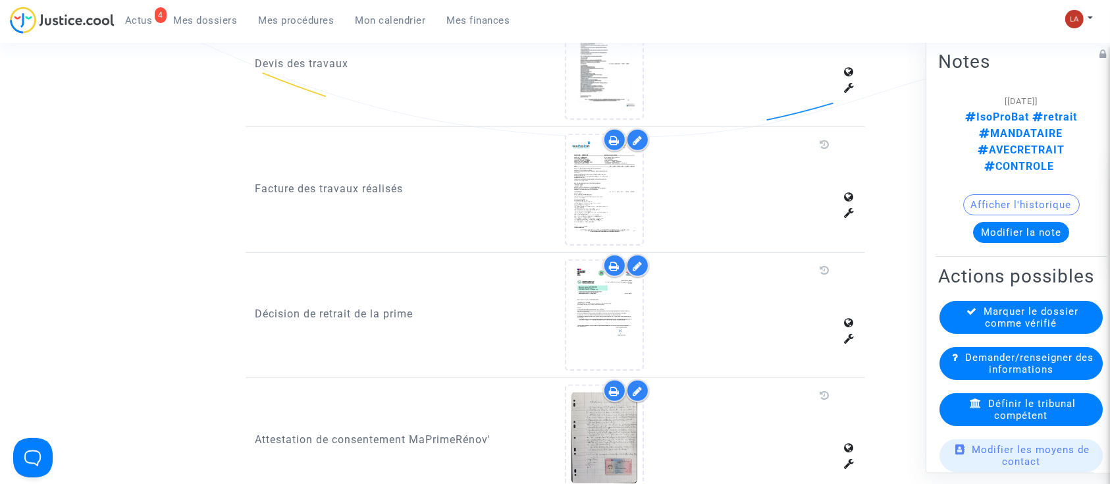
click at [968, 334] on div "Marquer le dossier comme vérifié" at bounding box center [1020, 317] width 163 height 33
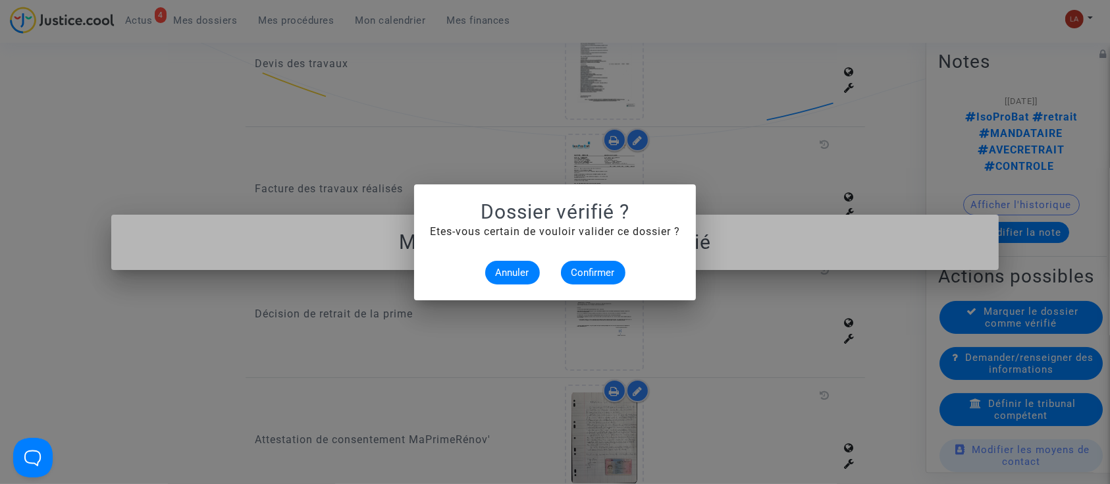
scroll to position [0, 0]
click at [592, 272] on span "Confirmer" at bounding box center [592, 273] width 43 height 12
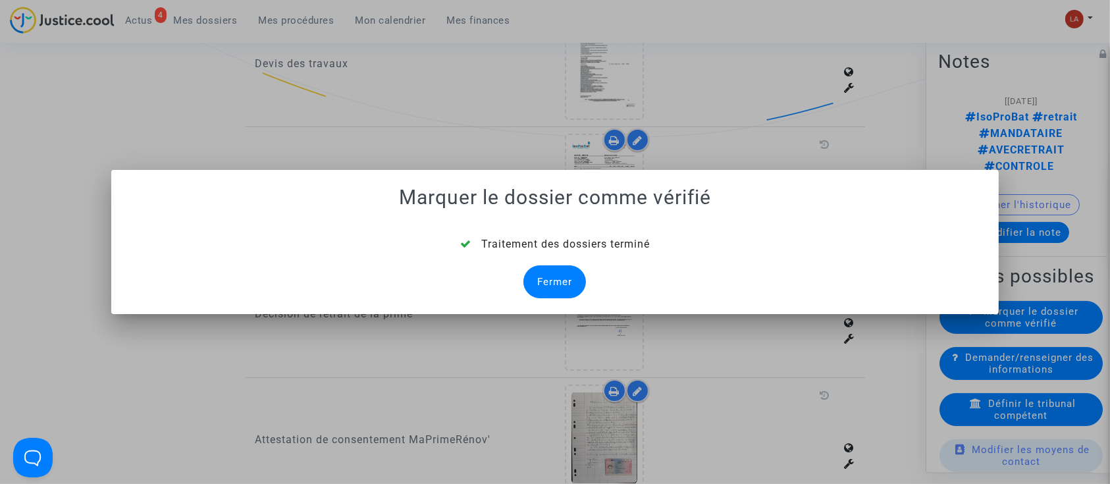
click at [563, 279] on div "Fermer" at bounding box center [554, 281] width 63 height 33
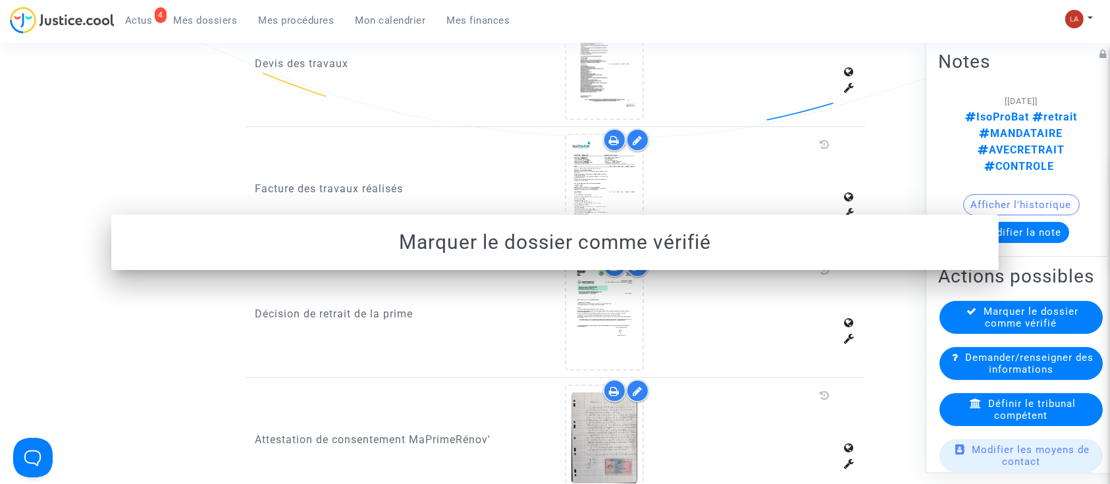
scroll to position [958, 0]
